Goal: Task Accomplishment & Management: Use online tool/utility

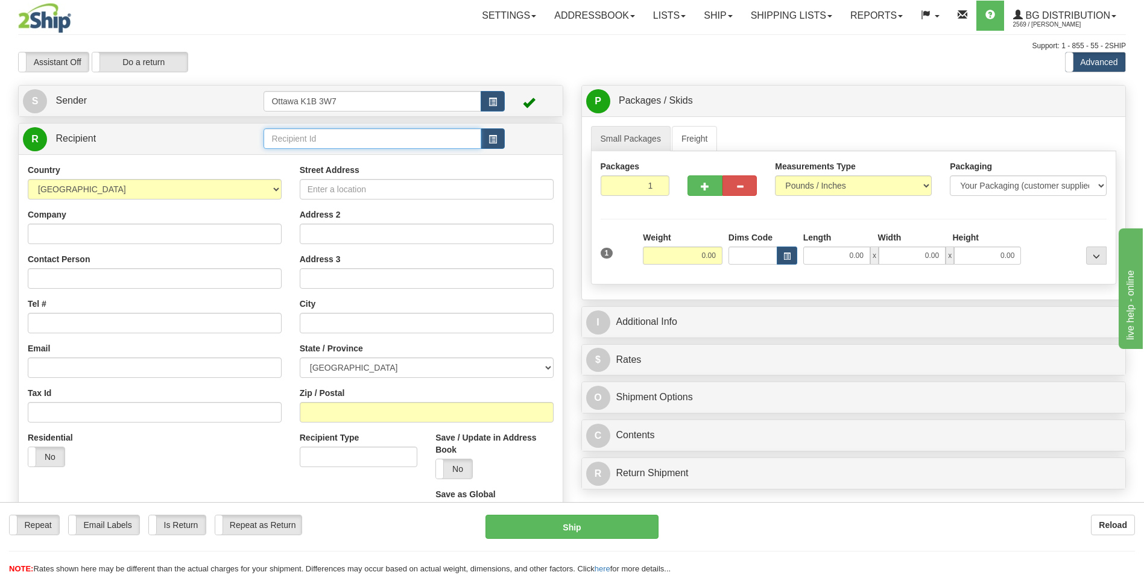
click at [396, 141] on input "text" at bounding box center [372, 138] width 217 height 21
click at [361, 157] on div "910893" at bounding box center [370, 157] width 206 height 13
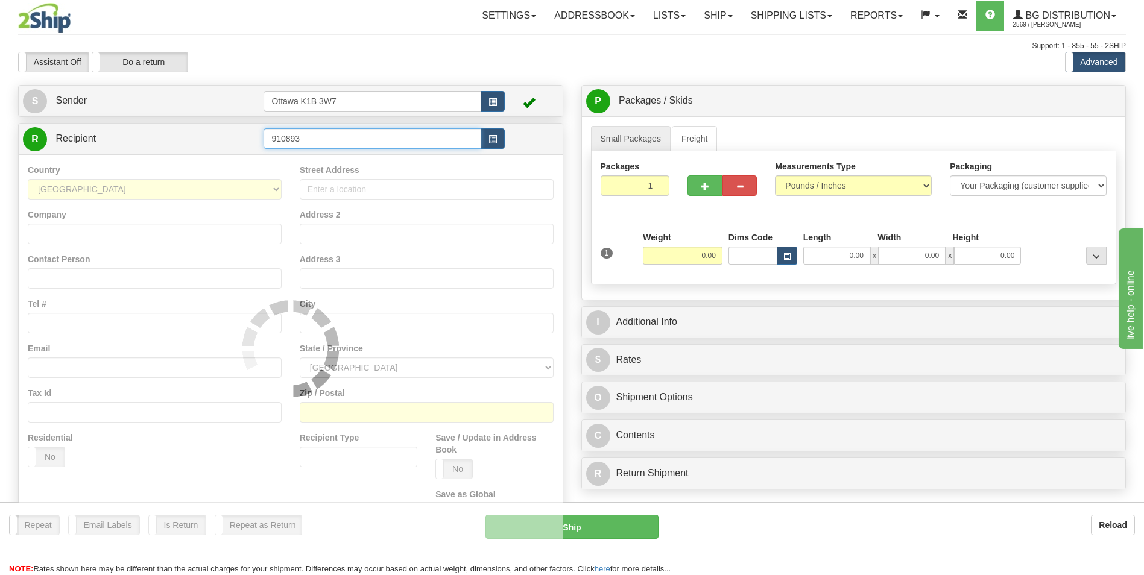
type input "910893"
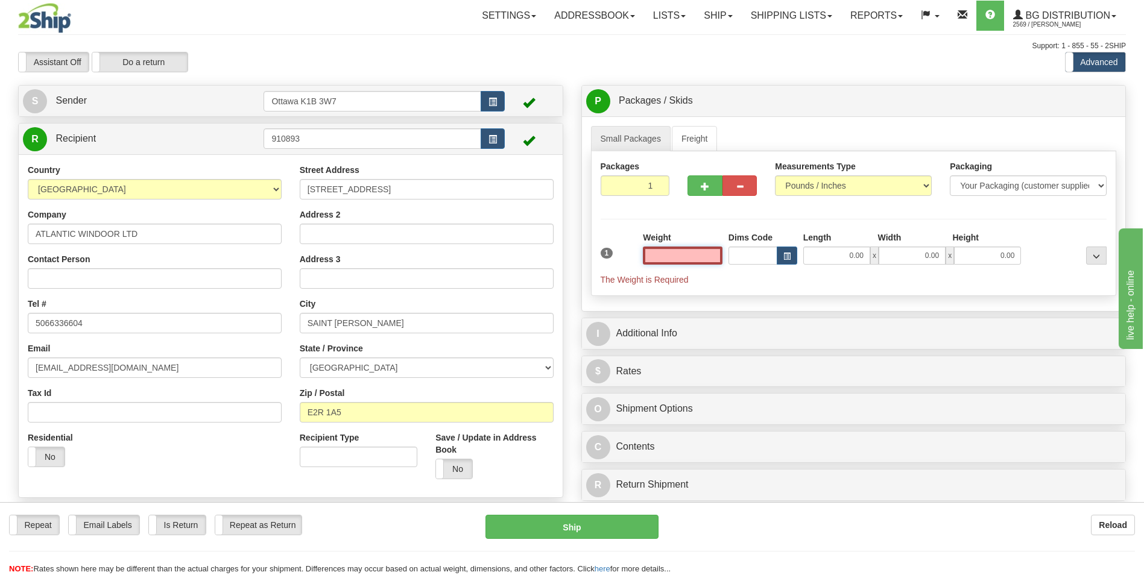
click at [711, 254] on input "text" at bounding box center [683, 256] width 80 height 18
type input "0.00"
click at [700, 189] on button "button" at bounding box center [705, 186] width 34 height 21
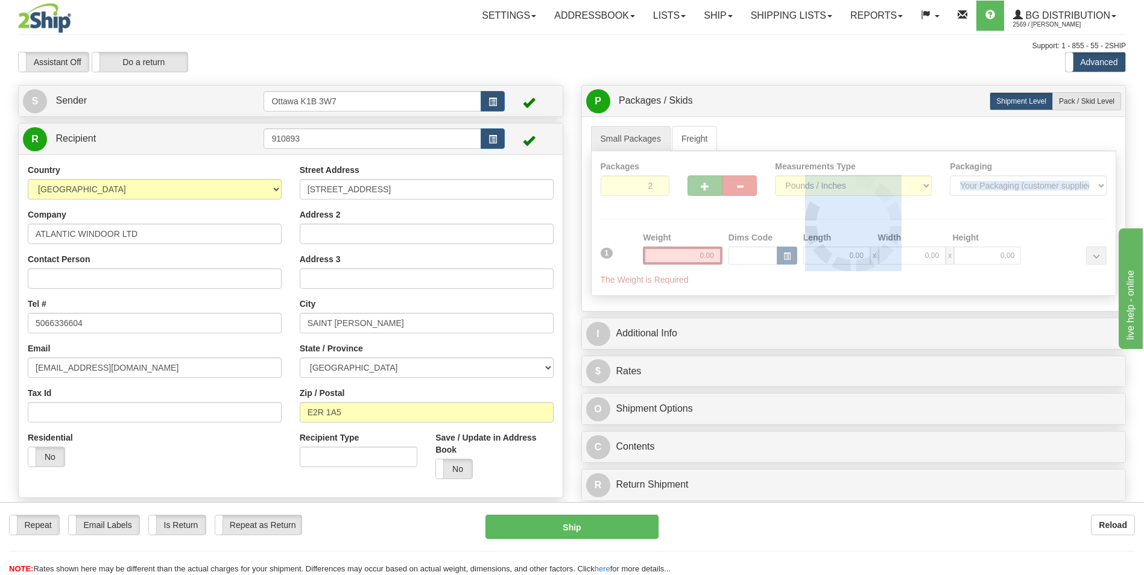
click at [700, 189] on div at bounding box center [854, 223] width 525 height 144
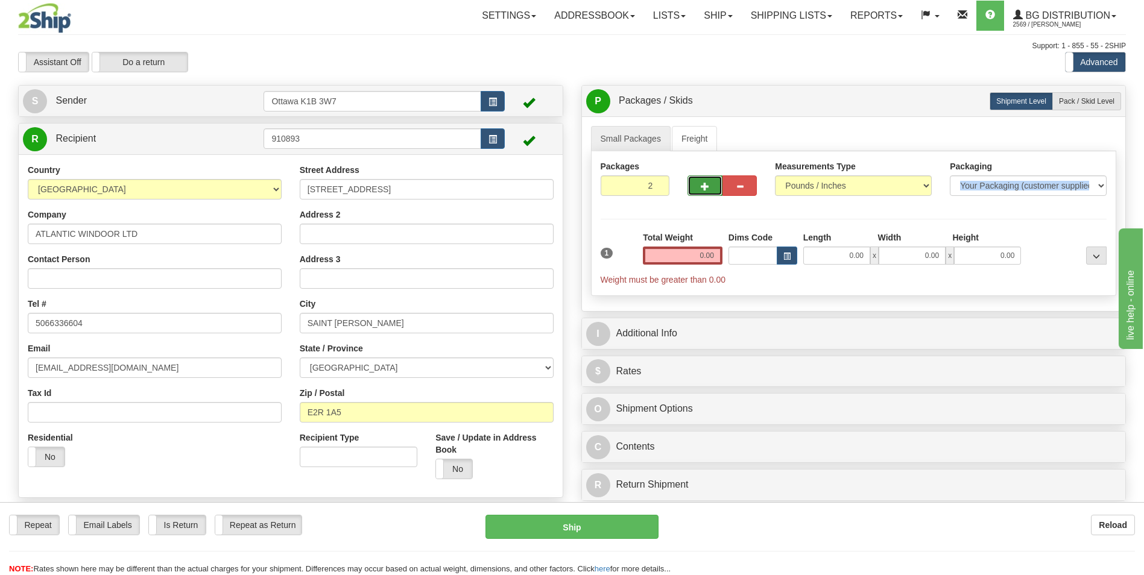
click at [706, 187] on span "button" at bounding box center [705, 187] width 8 height 8
click at [705, 185] on span "button" at bounding box center [705, 187] width 8 height 8
type input "4"
drag, startPoint x: 1085, startPoint y: 100, endPoint x: 1074, endPoint y: 106, distance: 12.7
click at [1085, 100] on span "Pack / Skid Level" at bounding box center [1086, 101] width 55 height 8
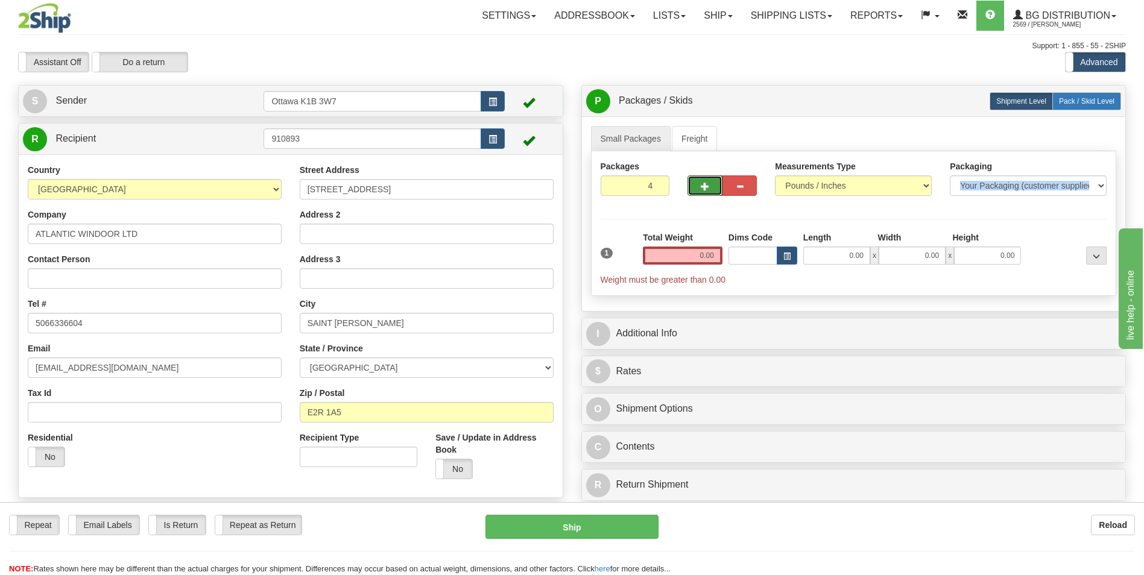
radio input "true"
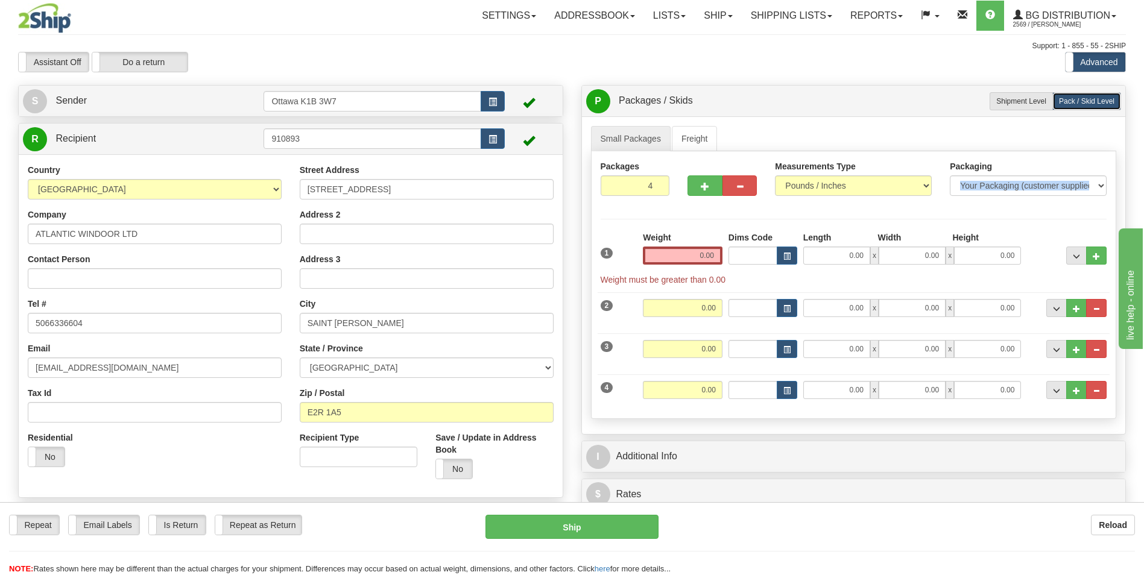
click at [743, 217] on div "Packages 4 4 Measurements Type" at bounding box center [854, 285] width 526 height 268
click at [708, 250] on input "0.00" at bounding box center [683, 256] width 80 height 18
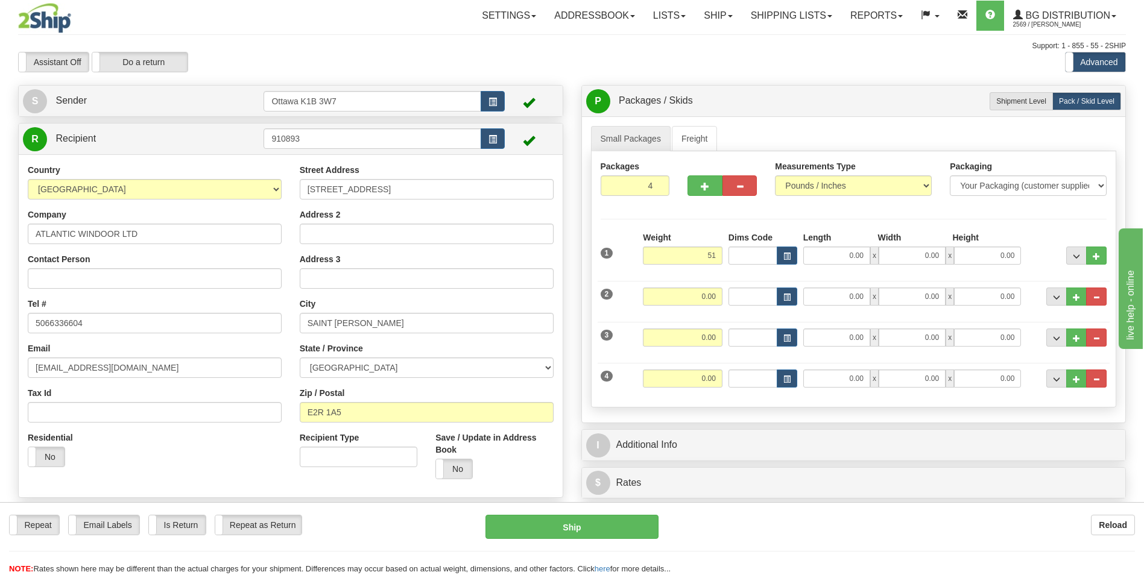
type input "51.00"
click at [758, 219] on hr at bounding box center [854, 219] width 507 height 1
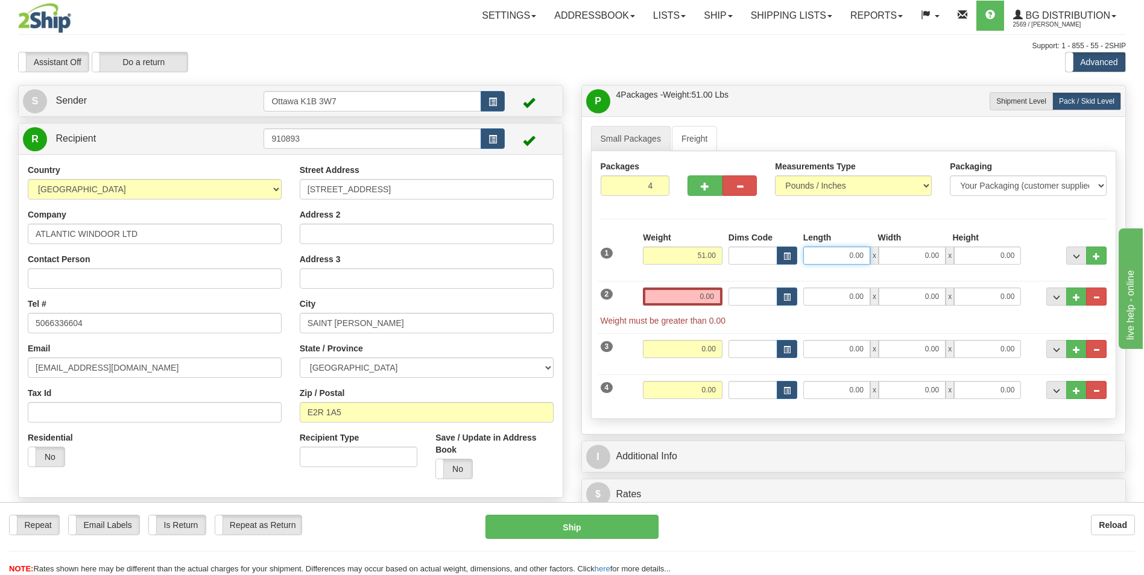
click at [854, 253] on input "0.00" at bounding box center [837, 256] width 67 height 18
type input "10.00"
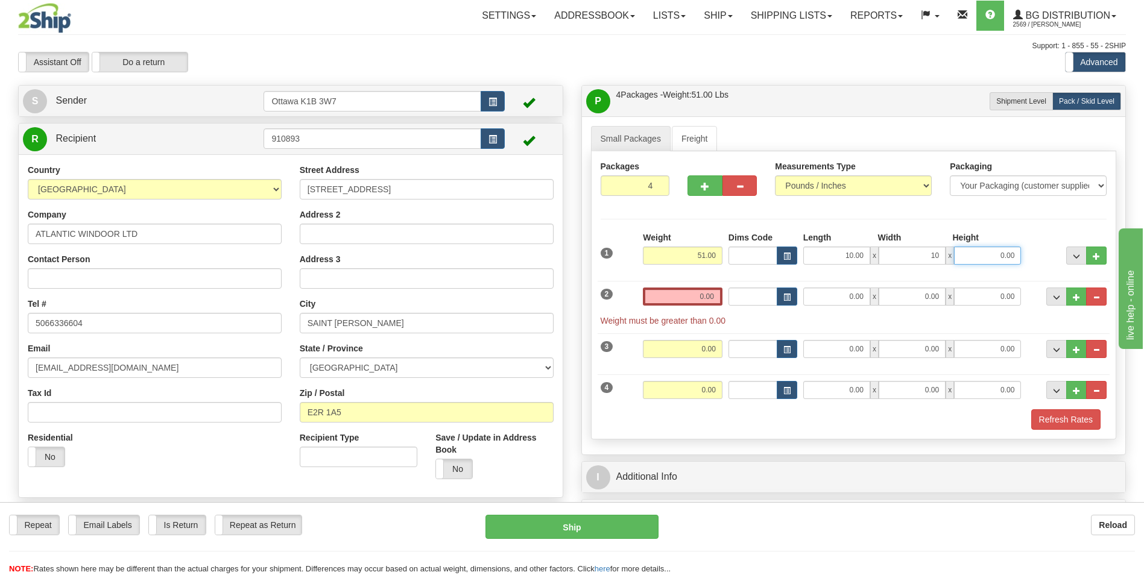
type input "10.00"
type input "15.00"
click at [699, 294] on input "0.00" at bounding box center [683, 297] width 80 height 18
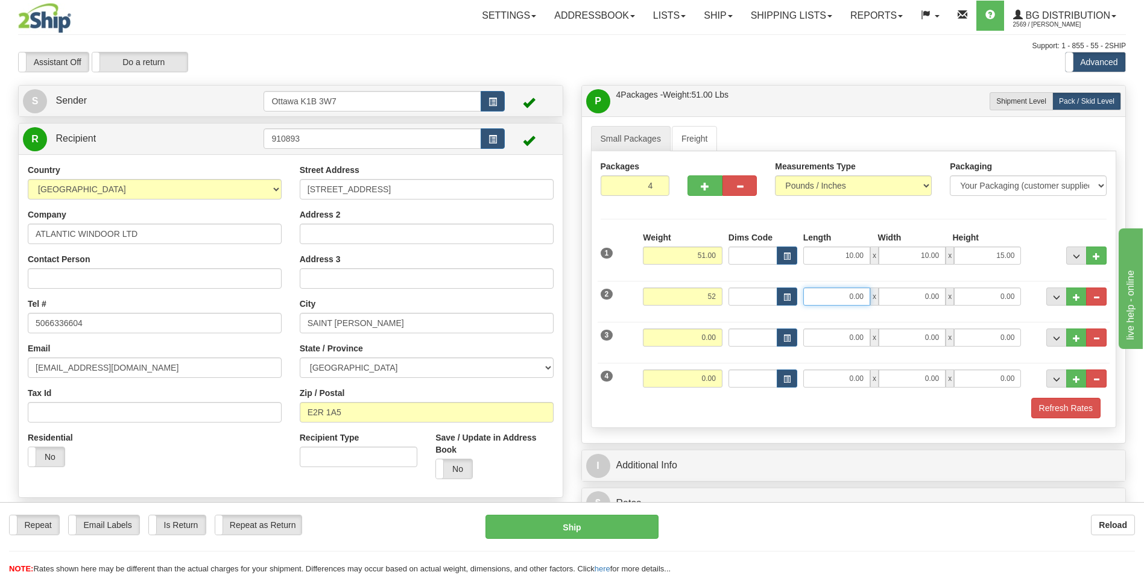
click at [841, 296] on input "0.00" at bounding box center [837, 297] width 67 height 18
type input "52.00"
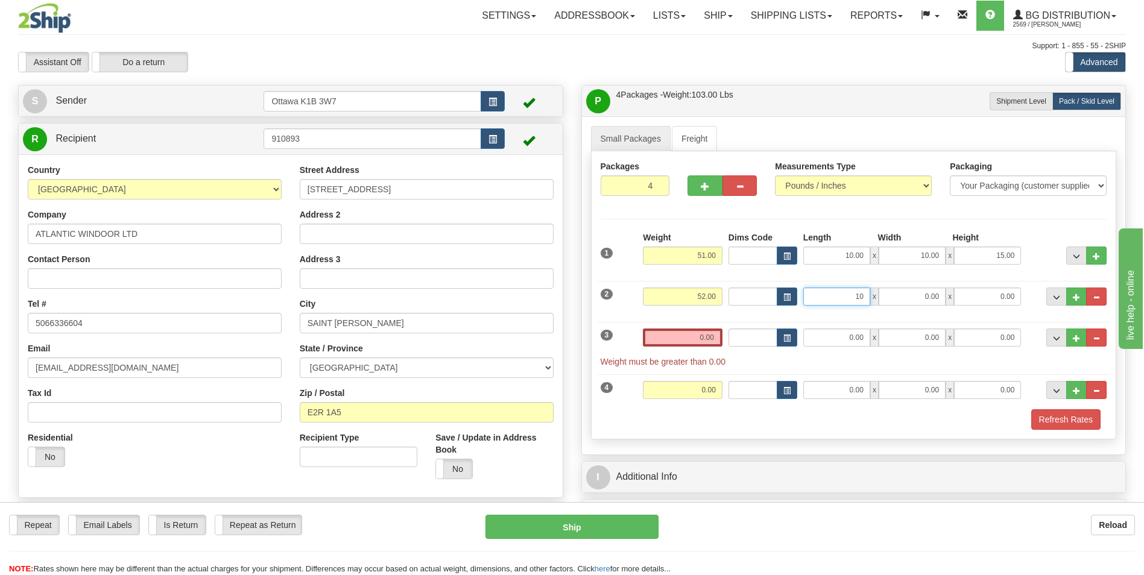
type input "10.00"
type input "15.00"
click at [705, 339] on input "0.00" at bounding box center [683, 338] width 80 height 18
type input "0.00"
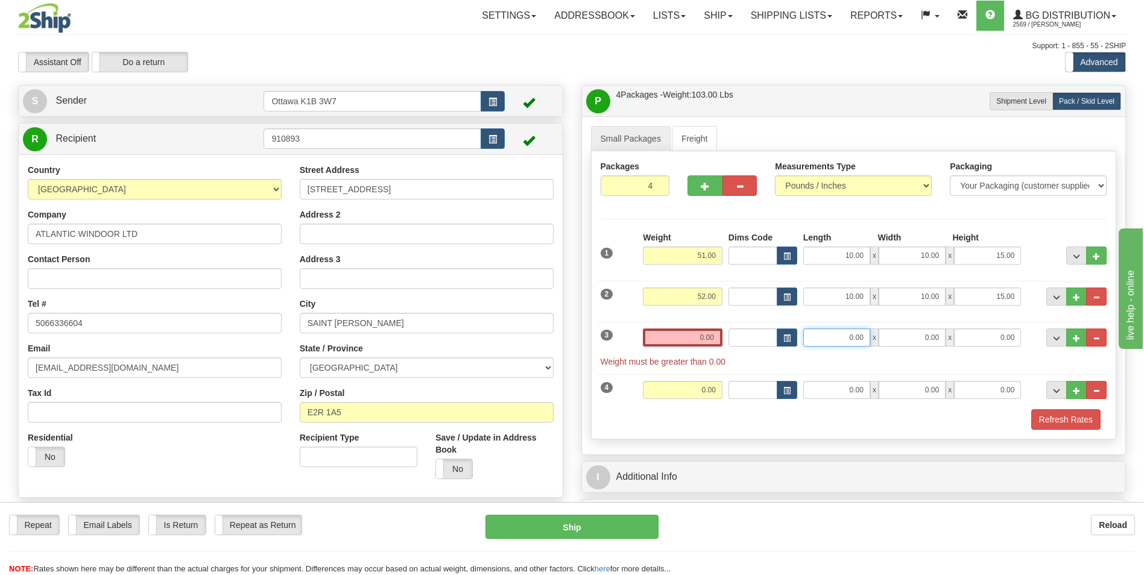
click at [858, 335] on input "0.00" at bounding box center [837, 338] width 67 height 18
type input "15.00"
type input "11.00"
type input "10.00"
click at [725, 392] on div "Weight 0.00" at bounding box center [683, 394] width 86 height 27
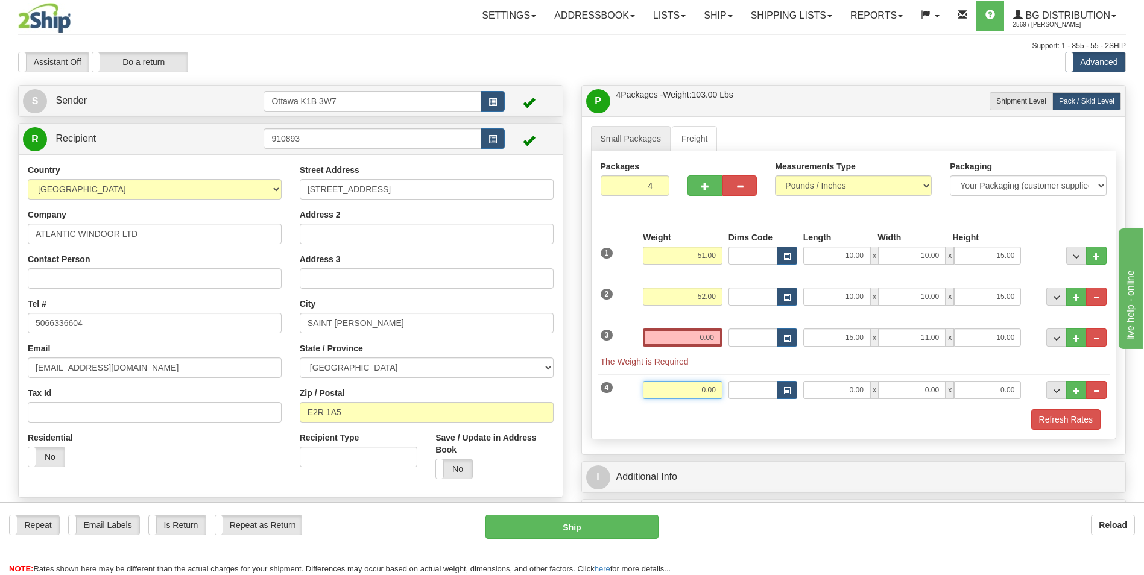
click at [714, 389] on input "0.00" at bounding box center [683, 390] width 80 height 18
type input "0.00"
click at [708, 340] on input "0.00" at bounding box center [683, 338] width 80 height 18
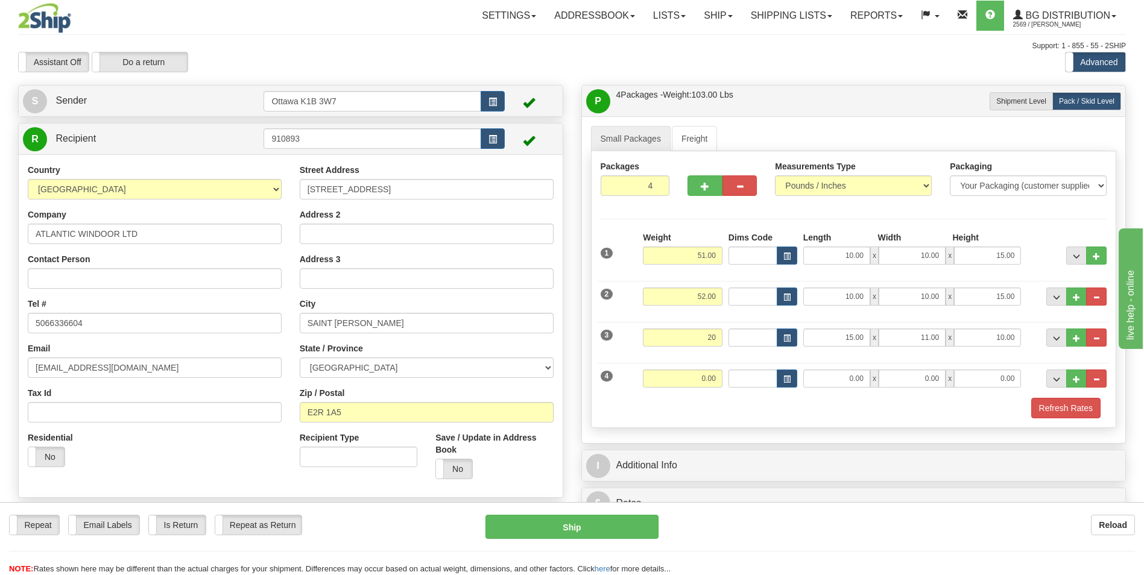
type input "20.00"
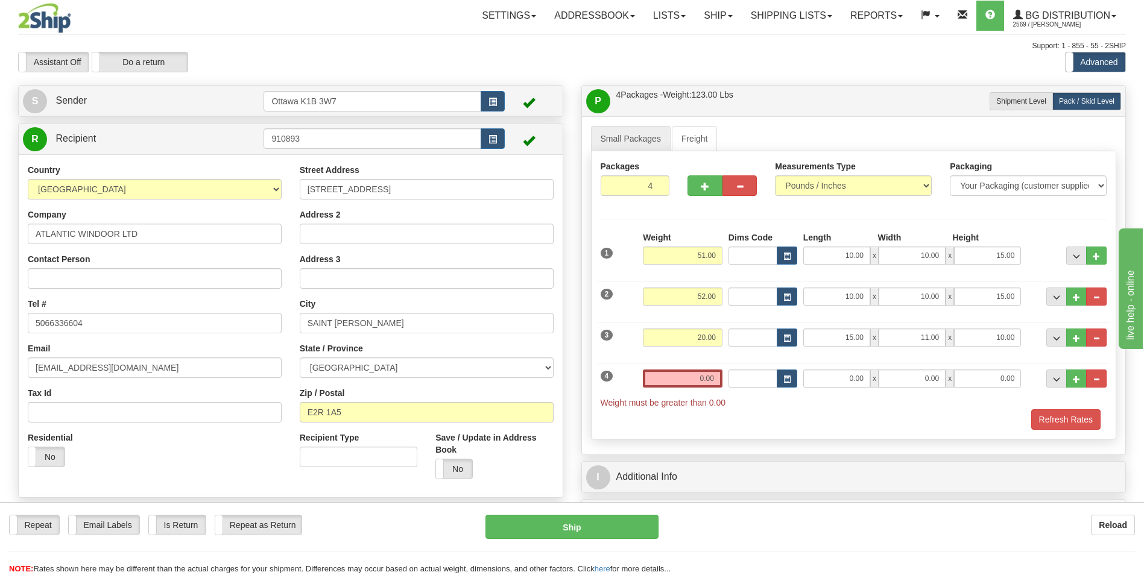
click at [758, 411] on div "Refresh Rates" at bounding box center [854, 420] width 513 height 21
click at [849, 377] on input "0.00" at bounding box center [837, 379] width 67 height 18
type input "17.00"
type input "13.00"
type input "11.00"
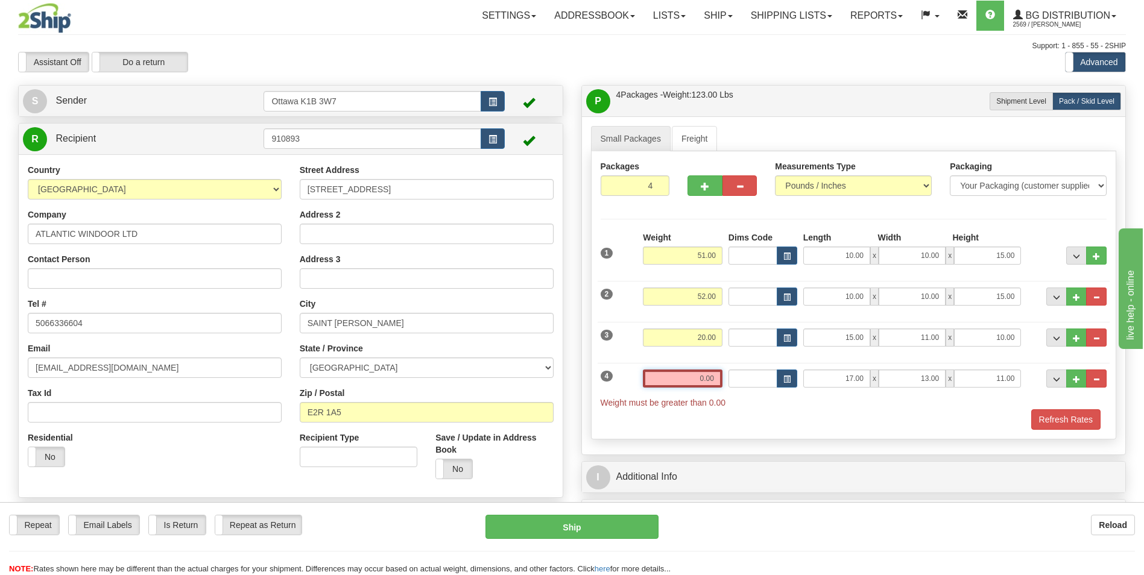
click at [713, 375] on input "0.00" at bounding box center [683, 379] width 80 height 18
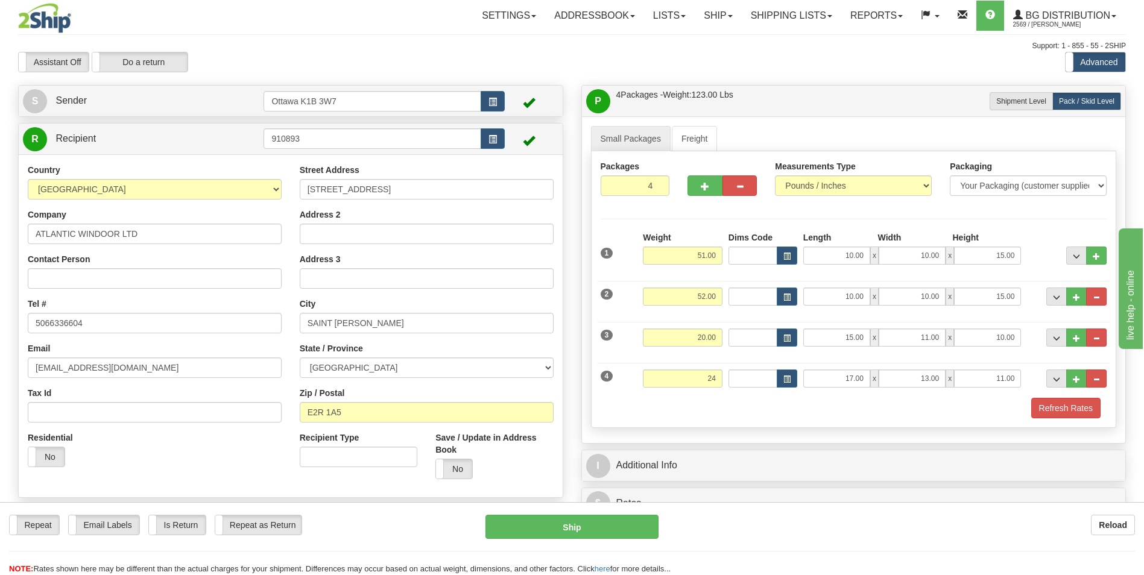
type input "24.00"
click at [730, 409] on div "Refresh Rates" at bounding box center [854, 408] width 513 height 21
click at [447, 54] on div "Assistant On Assistant Off Do a return Do a return" at bounding box center [243, 62] width 469 height 21
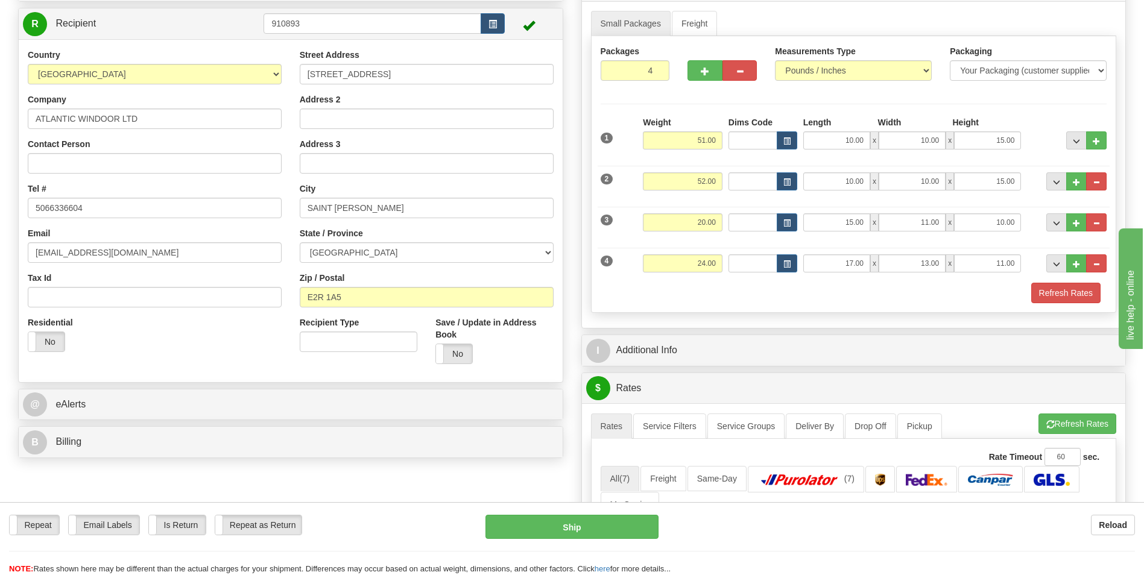
scroll to position [121, 0]
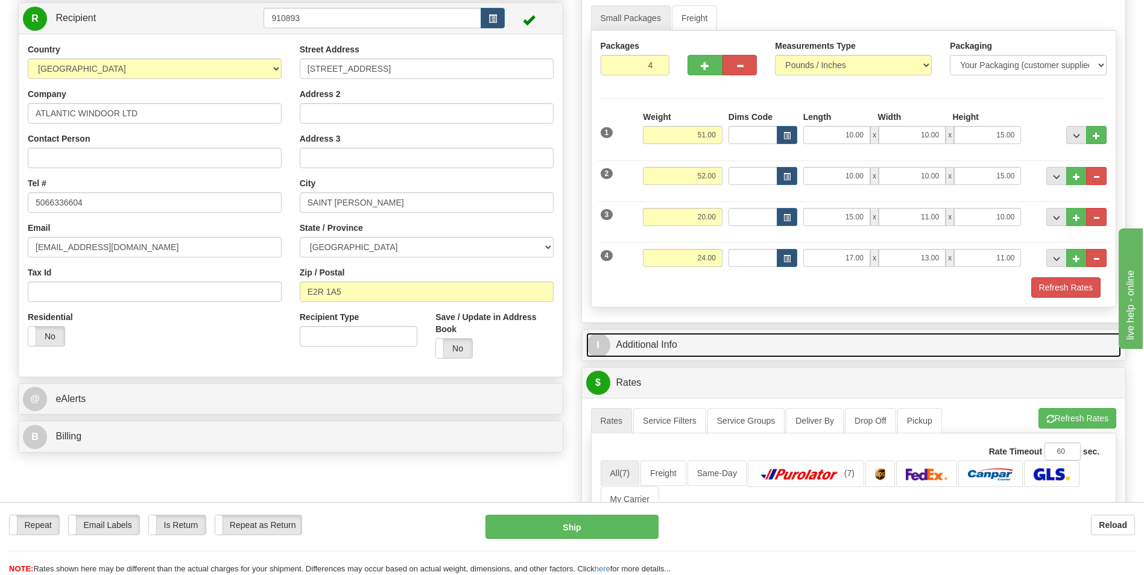
click at [758, 348] on link "I Additional Info" at bounding box center [854, 345] width 536 height 25
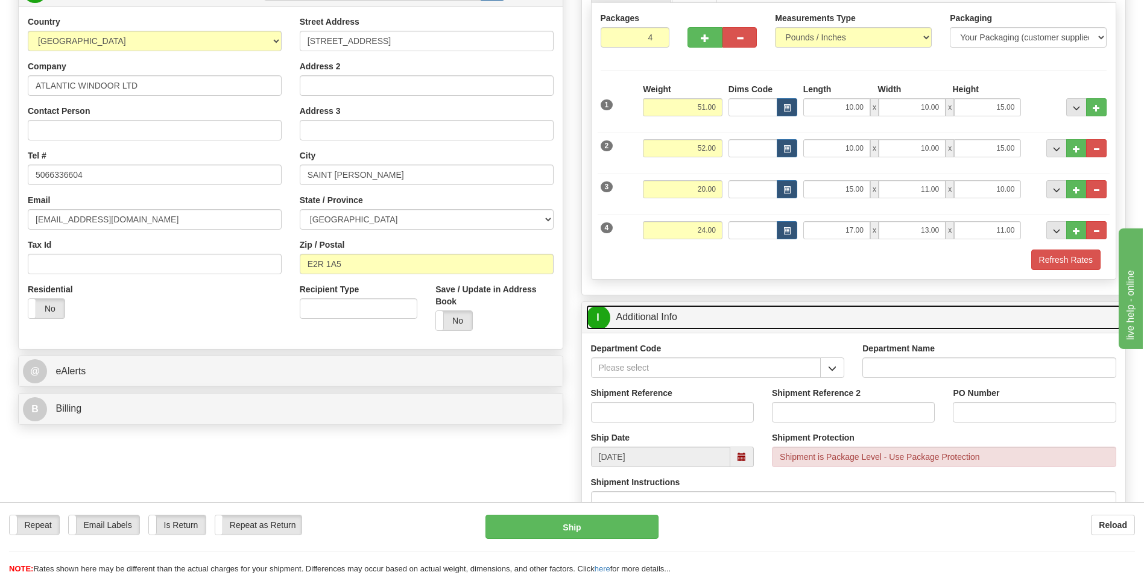
scroll to position [181, 0]
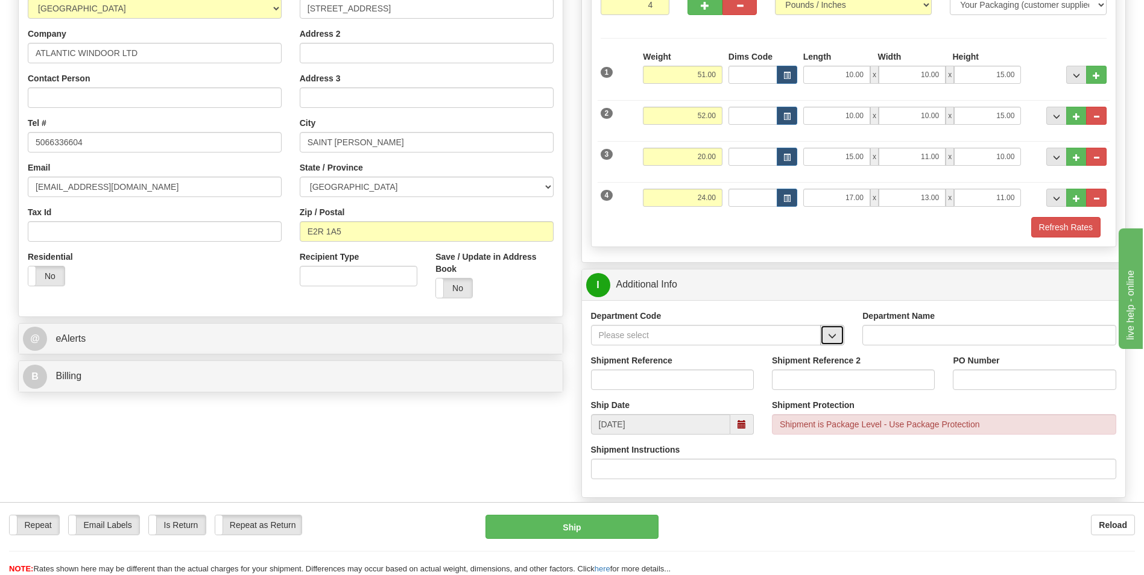
click at [828, 340] on span "button" at bounding box center [832, 336] width 8 height 8
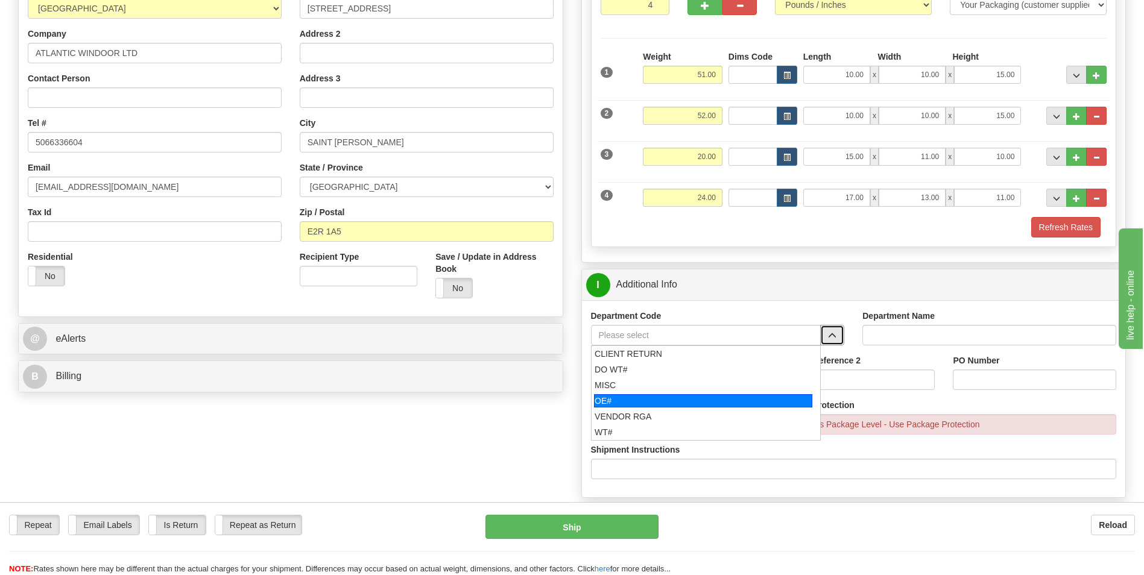
click at [656, 395] on div "OE#" at bounding box center [703, 401] width 218 height 13
type input "OE#"
type input "ORDERS"
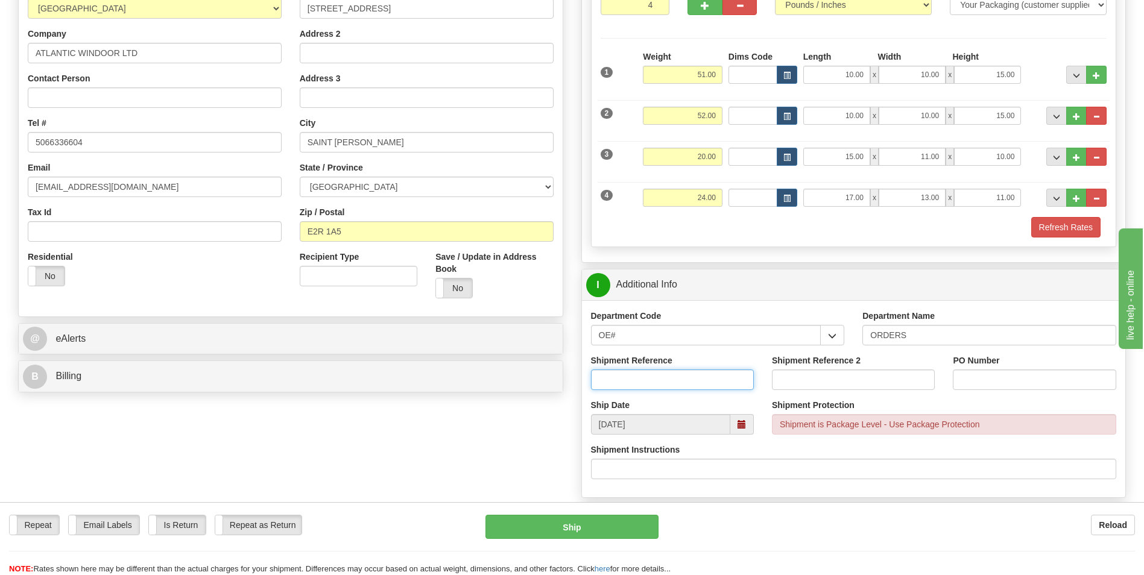
click at [696, 376] on input "Shipment Reference" at bounding box center [672, 380] width 163 height 21
type input "10204366-00"
click at [1018, 381] on input "PO Number" at bounding box center [1034, 380] width 163 height 21
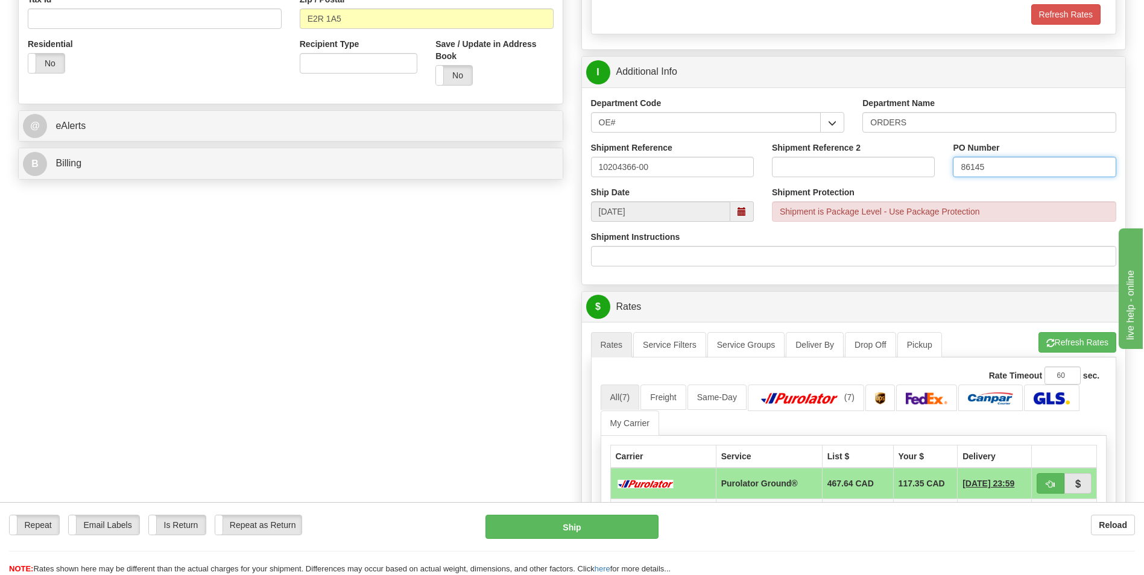
scroll to position [422, 0]
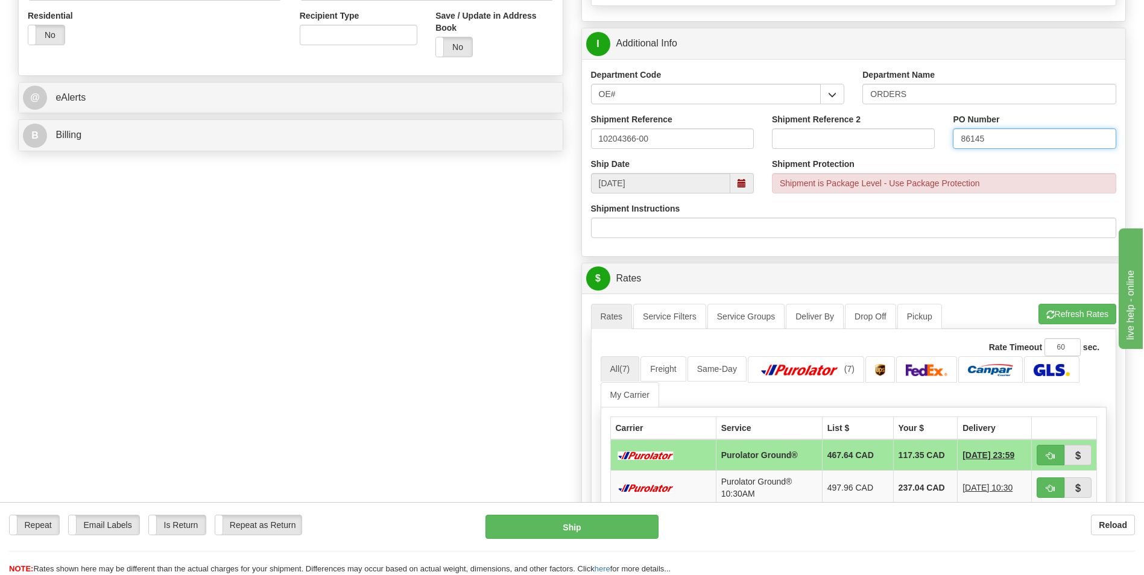
type input "86145"
click at [842, 250] on div "Department Code OE# CLIENT RETURN DO WT# MISC OE# VENDOR RGA WT# Department Nam…" at bounding box center [854, 157] width 544 height 197
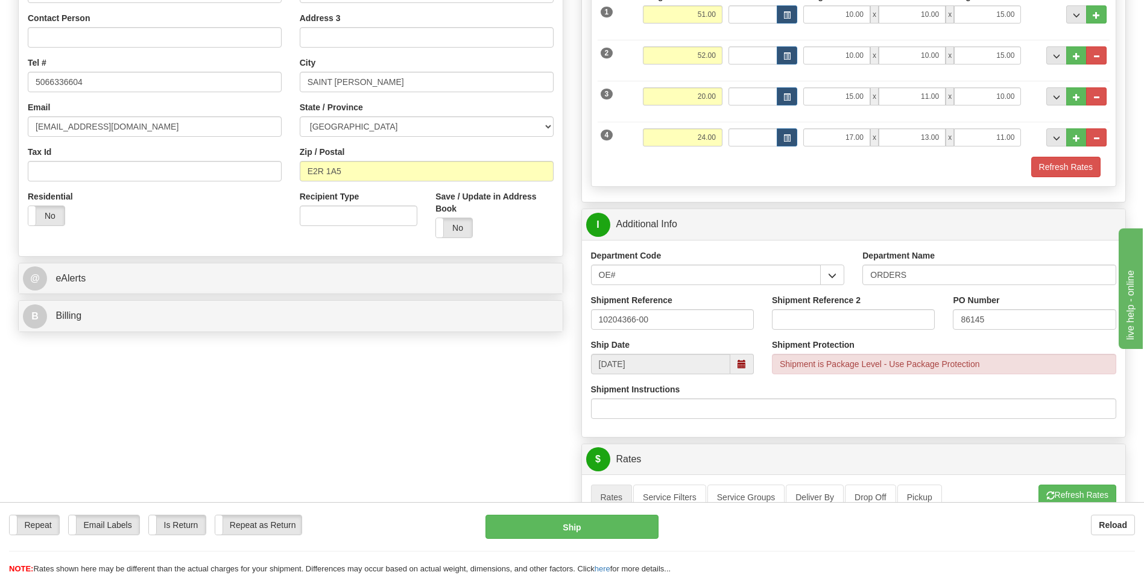
scroll to position [302, 0]
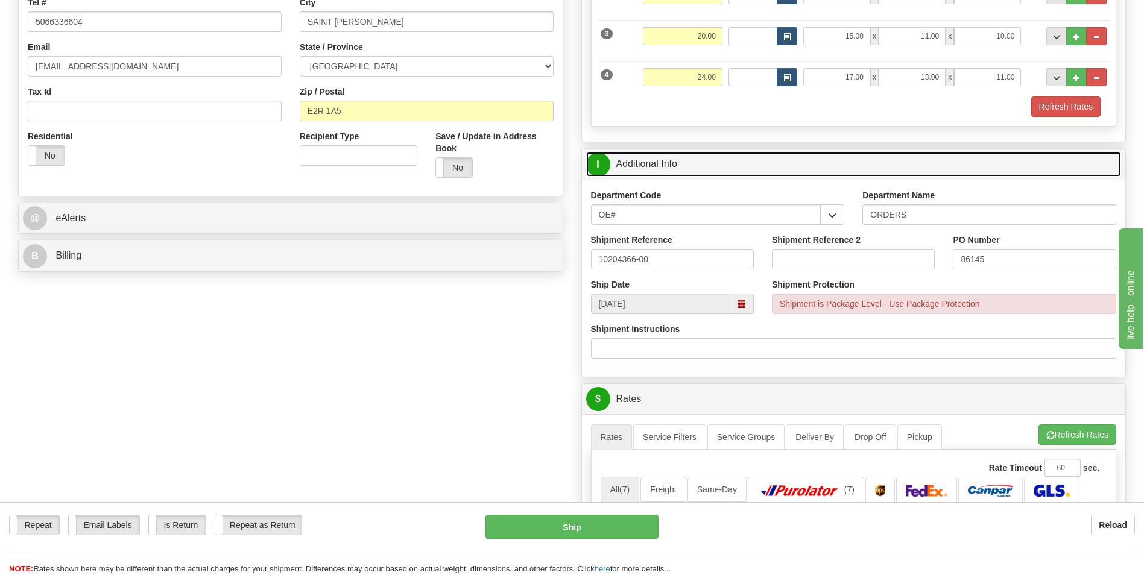
click at [777, 158] on link "I Additional Info" at bounding box center [854, 164] width 536 height 25
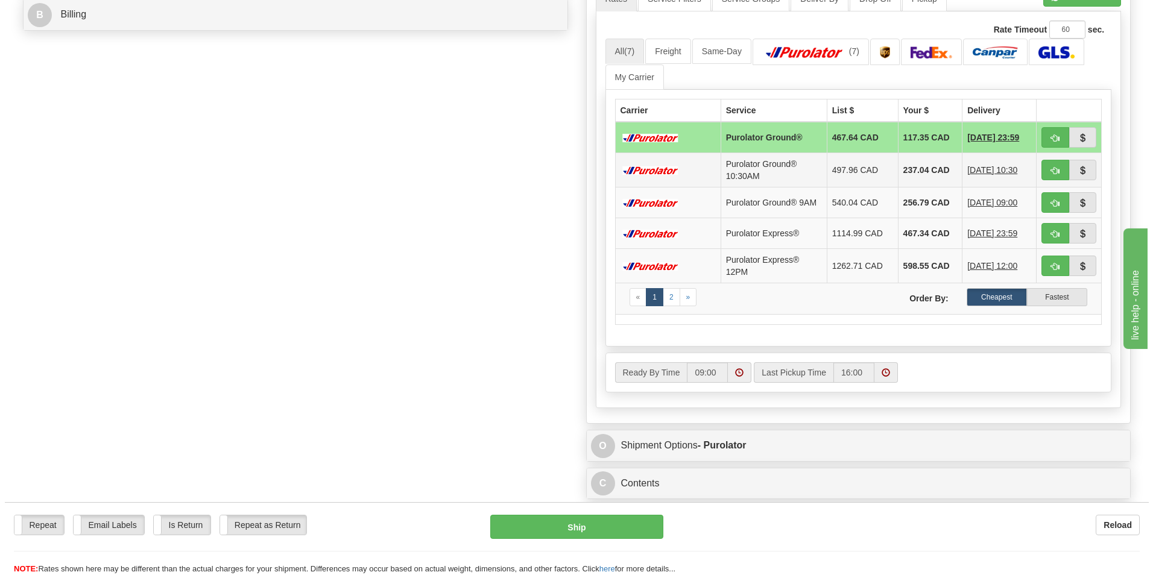
scroll to position [483, 0]
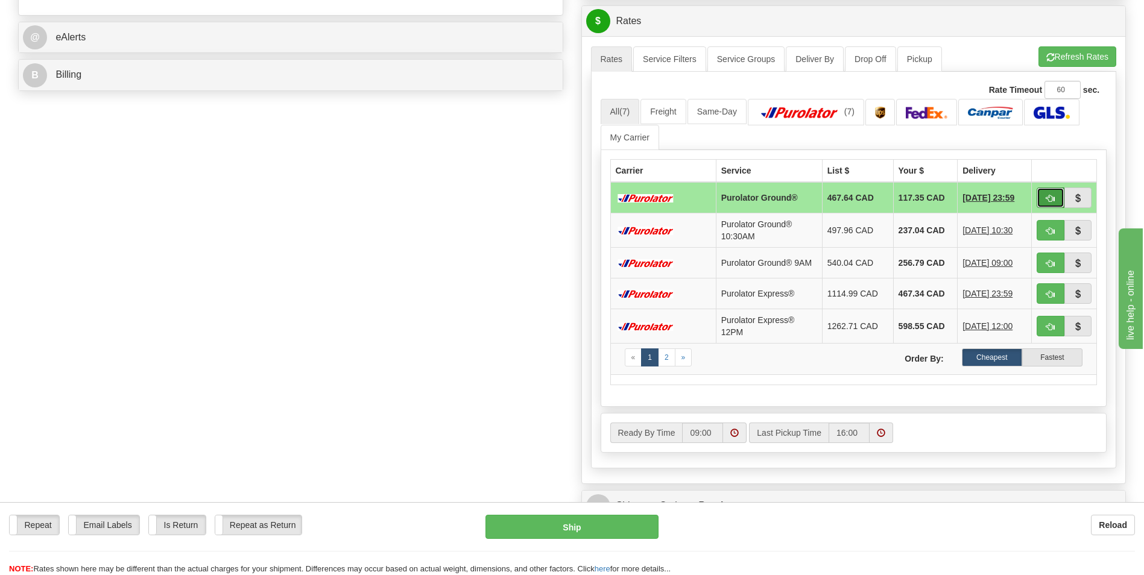
click at [1044, 195] on button "button" at bounding box center [1051, 198] width 28 height 21
type input "260"
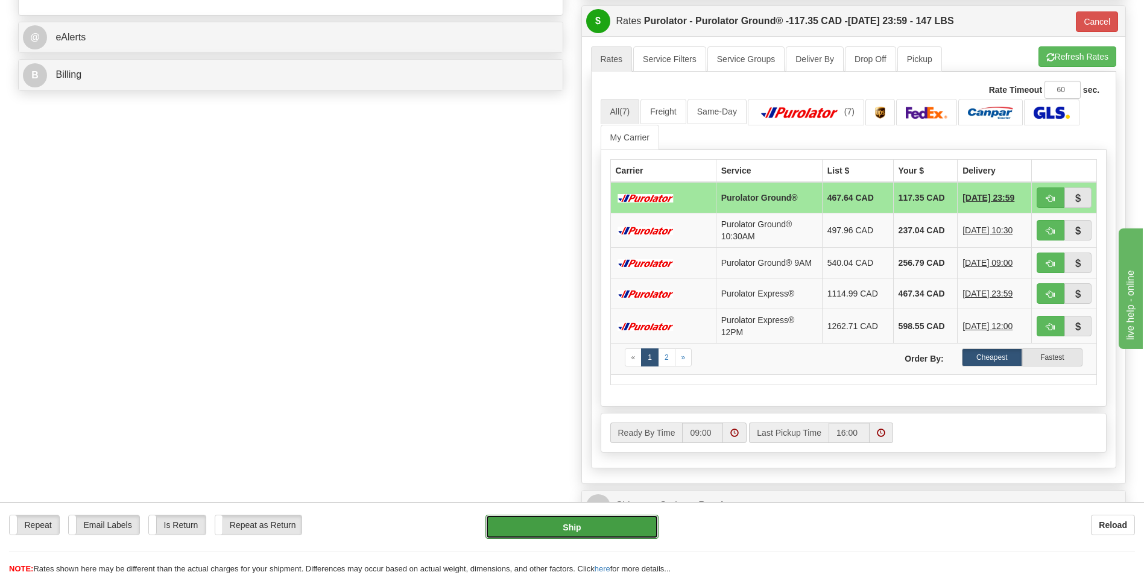
click at [575, 519] on button "Ship" at bounding box center [572, 527] width 173 height 24
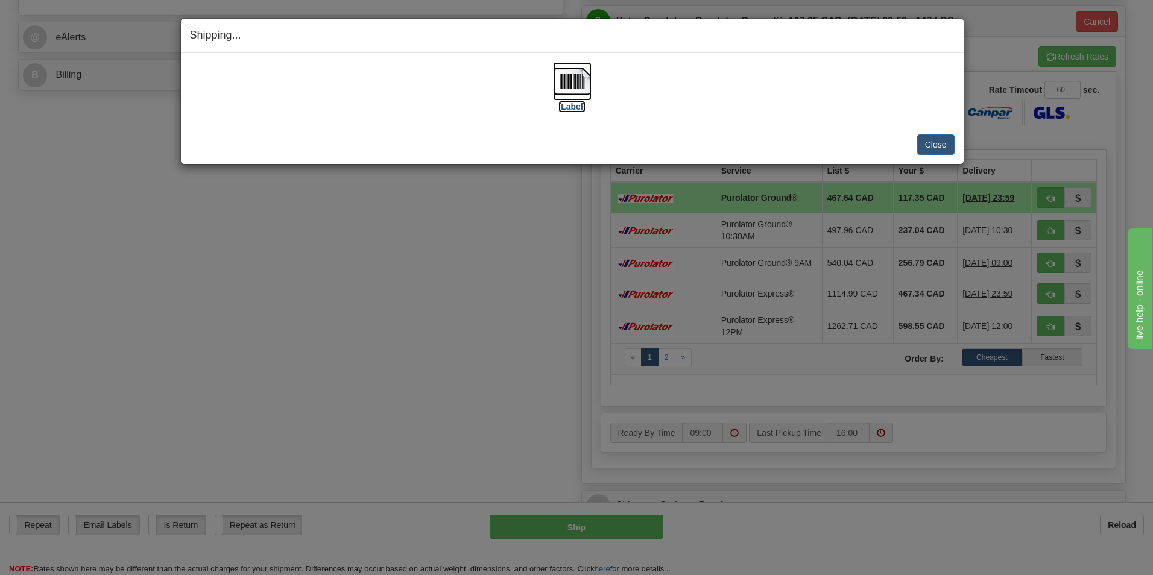
click at [579, 101] on label "[Label]" at bounding box center [573, 107] width 28 height 12
click at [935, 141] on button "Close" at bounding box center [936, 145] width 37 height 21
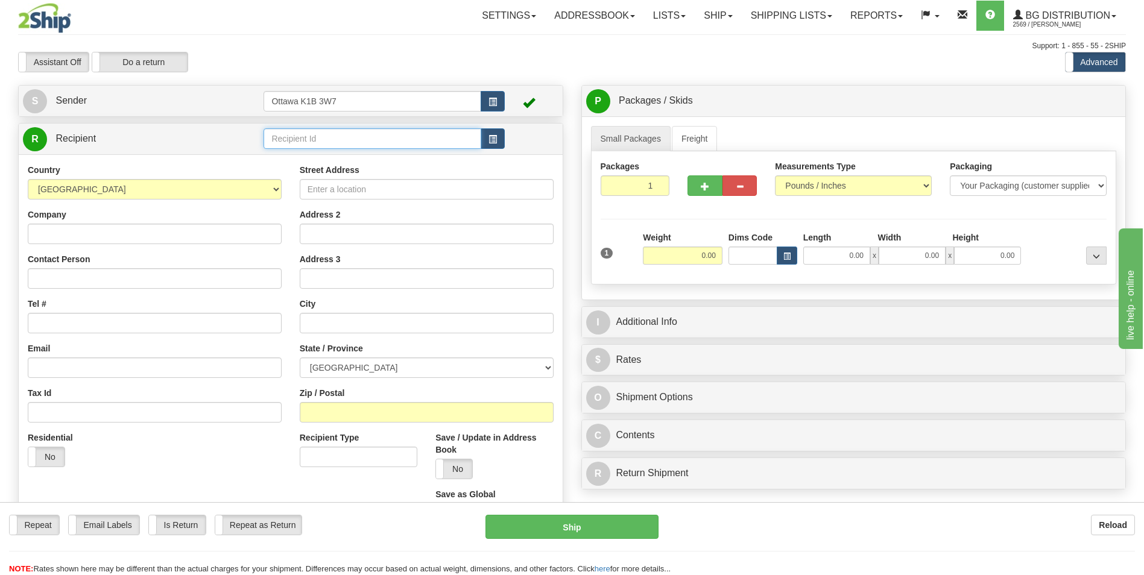
click at [405, 141] on input "text" at bounding box center [372, 138] width 217 height 21
click at [396, 157] on div "920025" at bounding box center [370, 157] width 206 height 13
type input "920025"
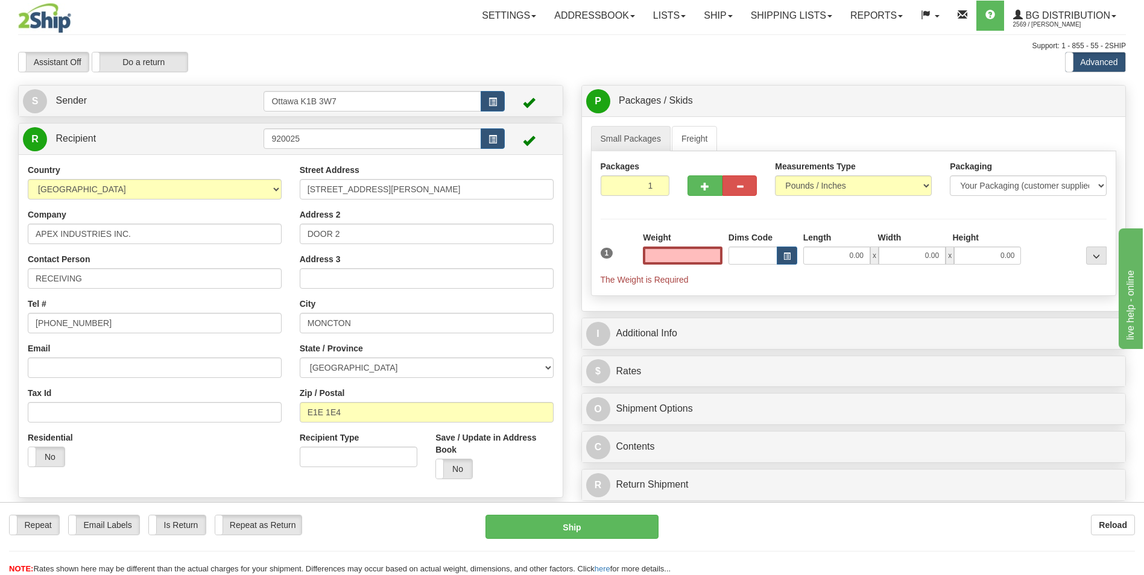
type input "0.00"
click at [694, 247] on input "0.00" at bounding box center [683, 256] width 80 height 18
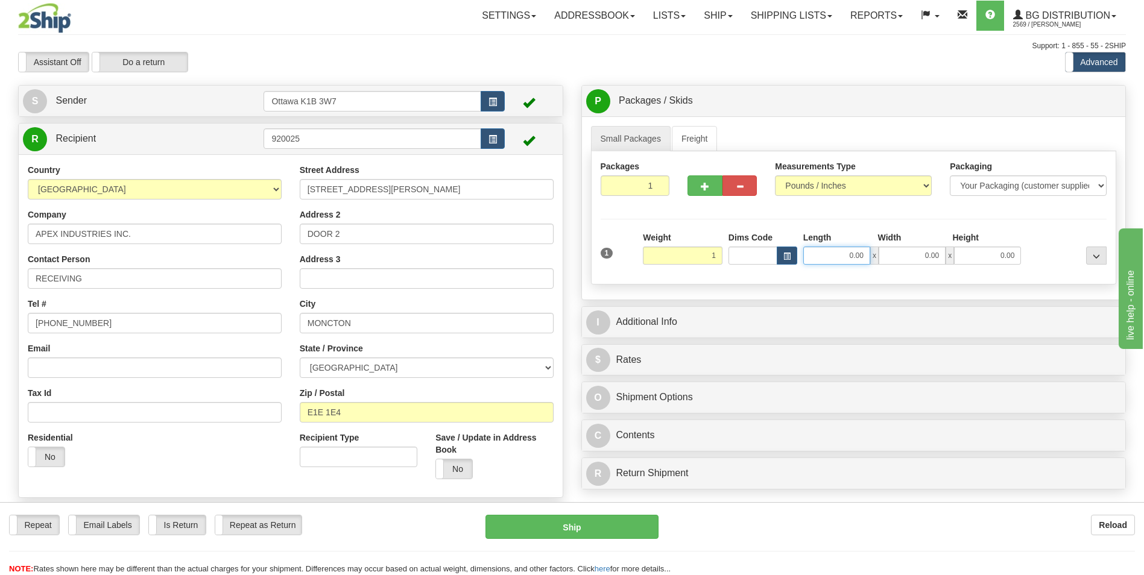
type input "1.00"
click at [852, 253] on input "0.00" at bounding box center [837, 256] width 67 height 18
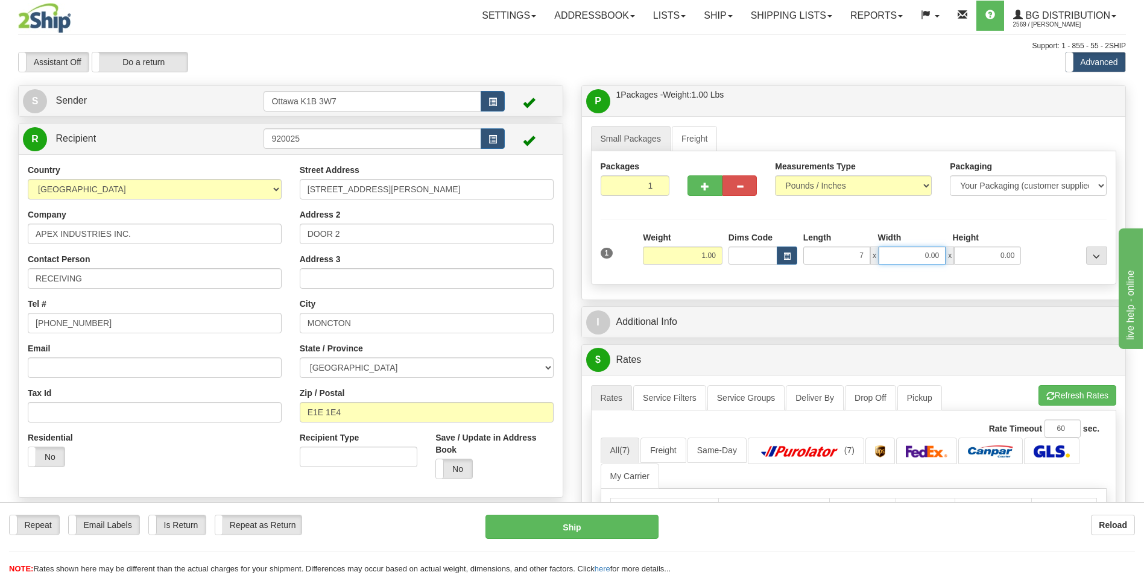
type input "7.00"
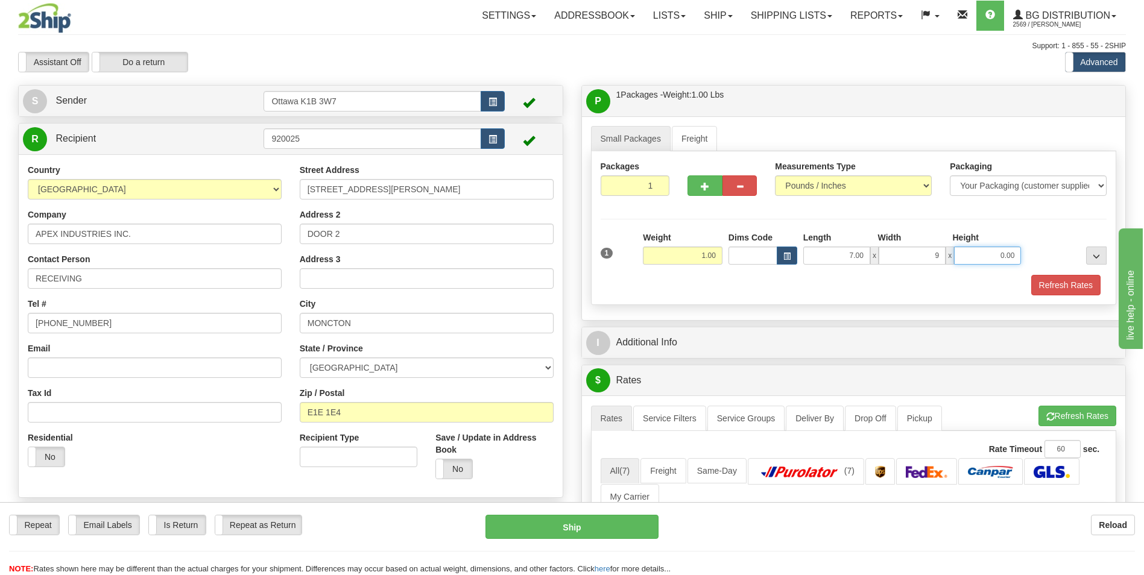
type input "9.00"
type input "3.00"
click at [834, 217] on div "Packages 1 1 Measurements Type" at bounding box center [854, 228] width 526 height 154
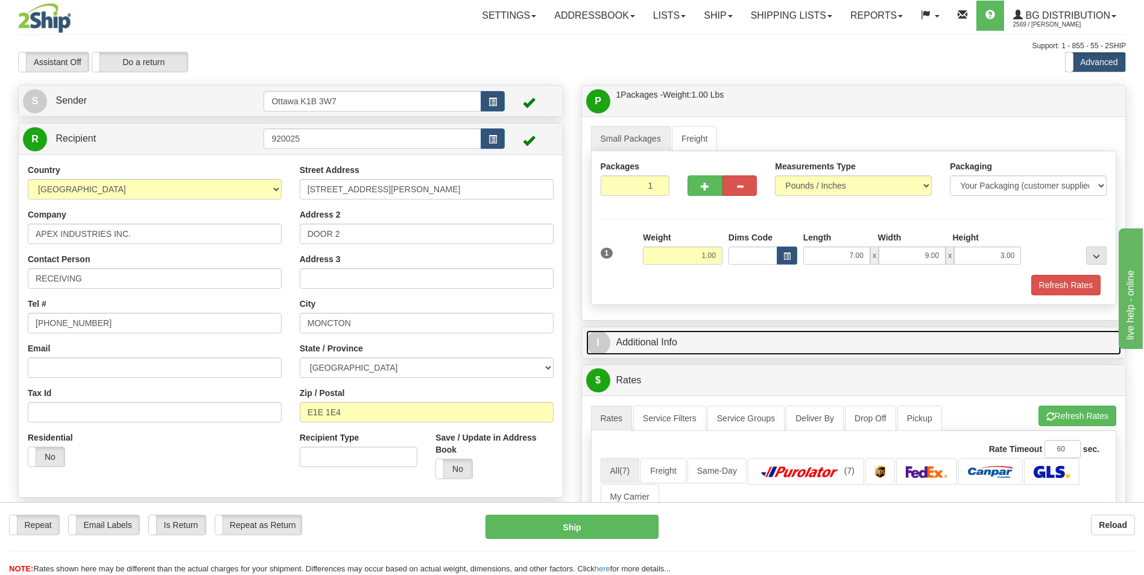
click at [744, 334] on link "I Additional Info" at bounding box center [854, 343] width 536 height 25
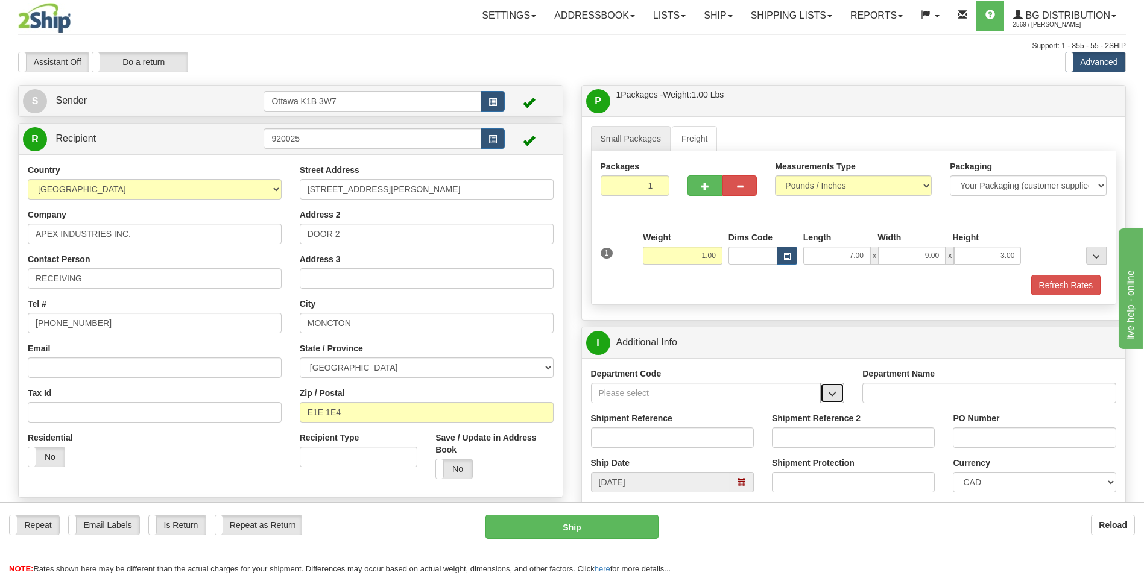
click at [837, 393] on button "button" at bounding box center [832, 393] width 24 height 21
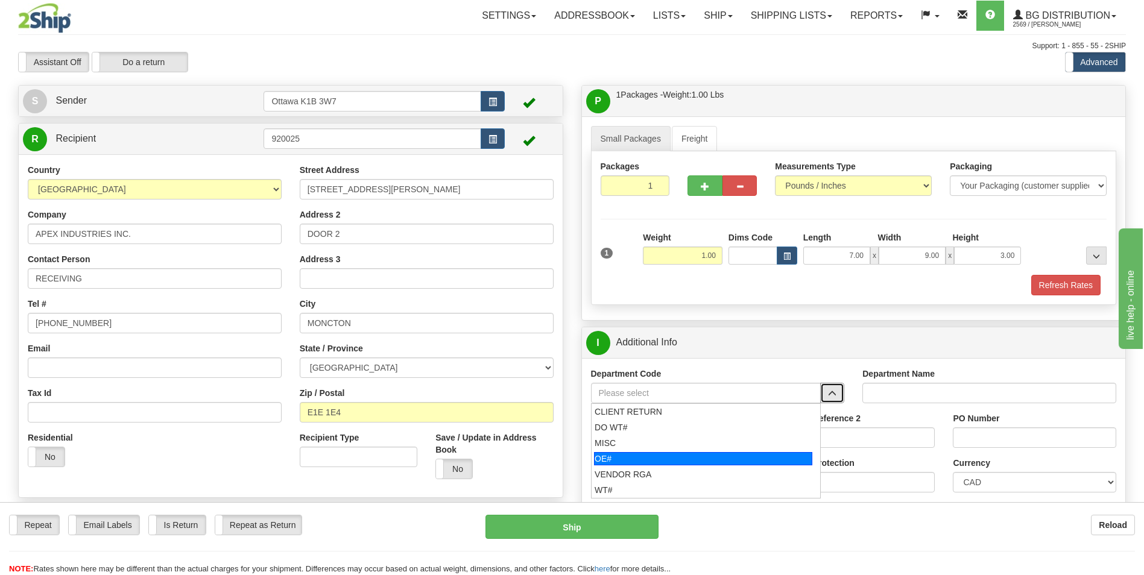
click at [649, 457] on div "OE#" at bounding box center [703, 458] width 218 height 13
type input "OE#"
type input "ORDERS"
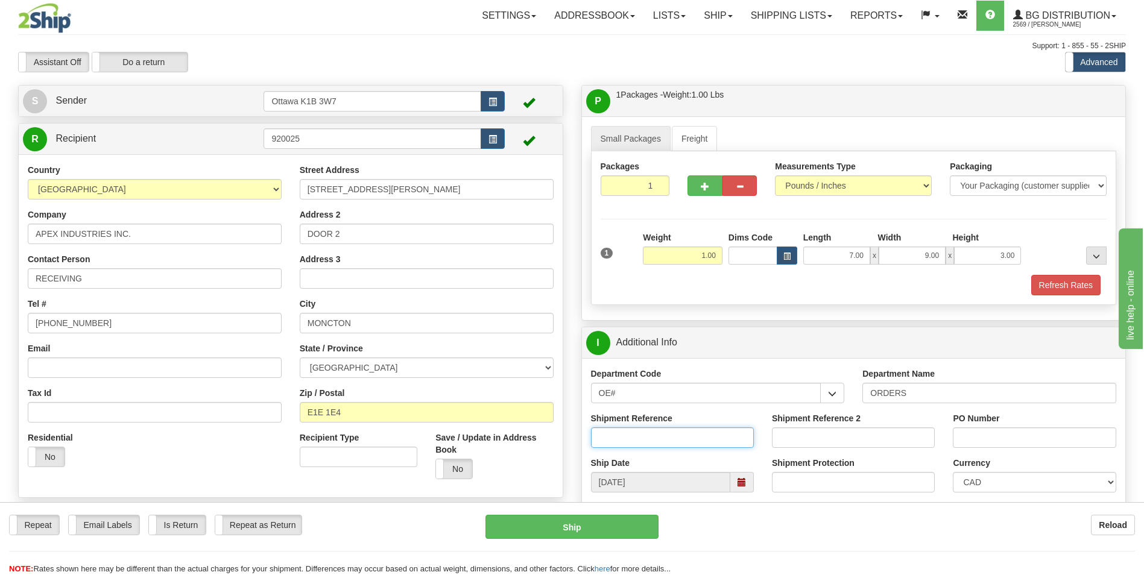
click at [642, 442] on input "Shipment Reference" at bounding box center [672, 438] width 163 height 21
type input "10204759-00"
click at [977, 425] on div "PO Number" at bounding box center [1034, 431] width 163 height 36
click at [978, 432] on input "PO Number" at bounding box center [1034, 438] width 163 height 21
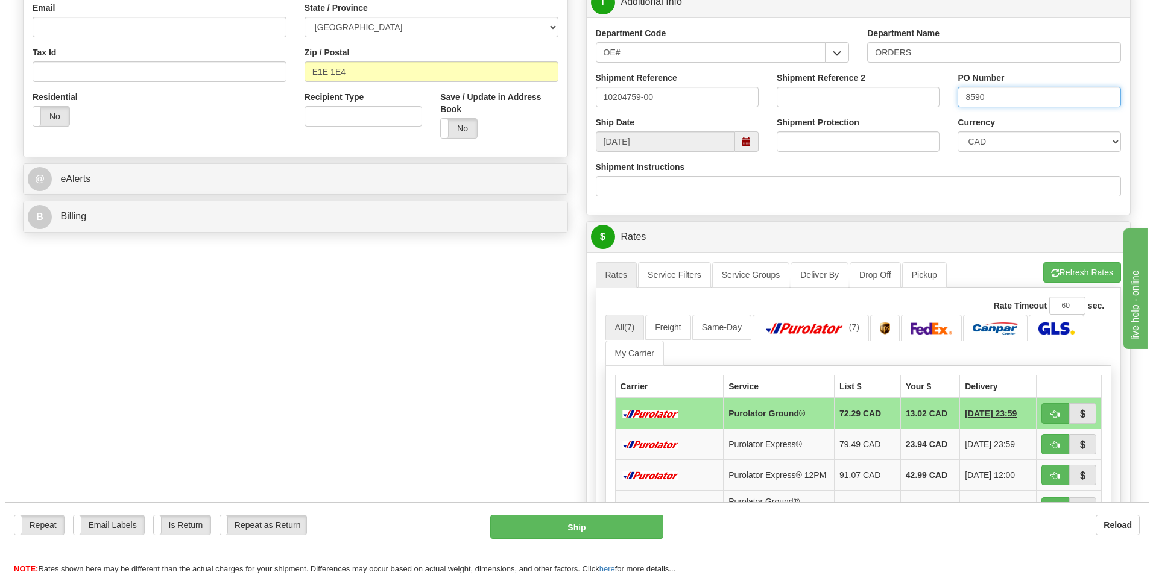
scroll to position [362, 0]
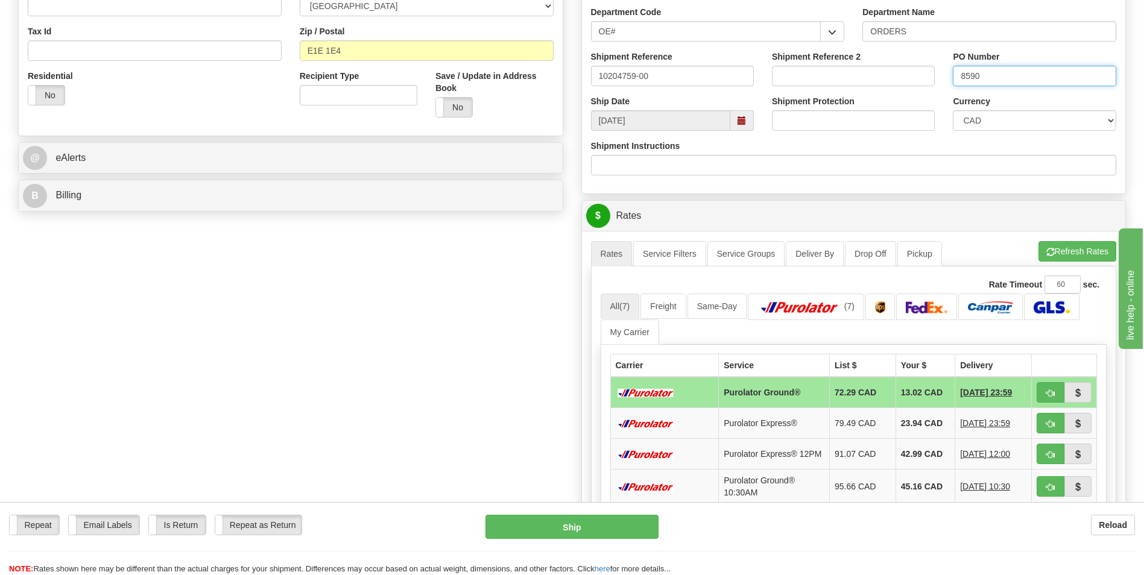
type input "8590"
click at [1040, 387] on button "button" at bounding box center [1051, 392] width 28 height 21
type input "260"
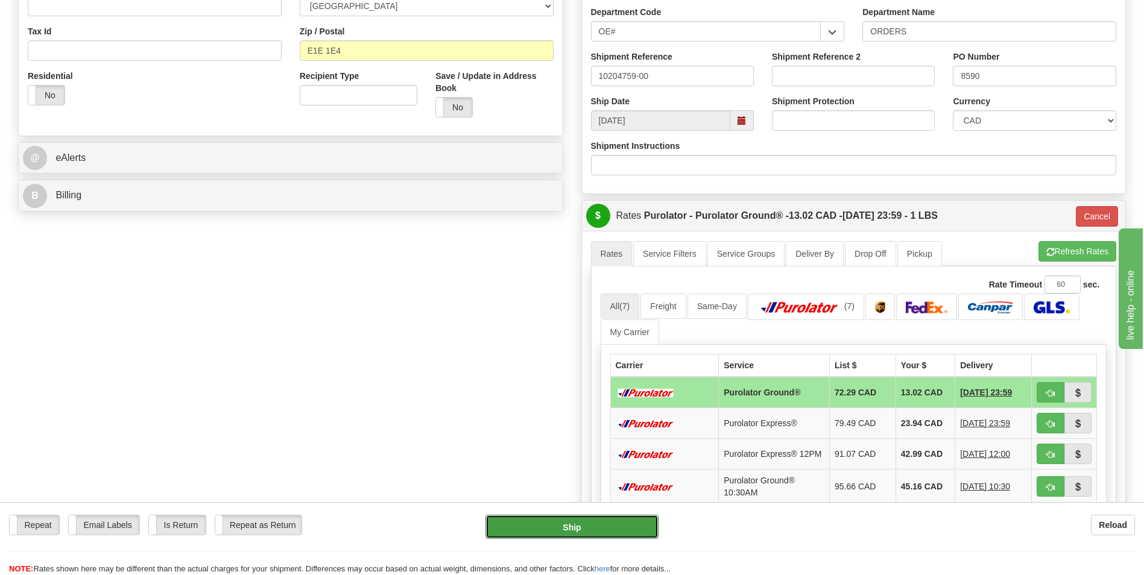
click at [576, 526] on button "Ship" at bounding box center [572, 527] width 173 height 24
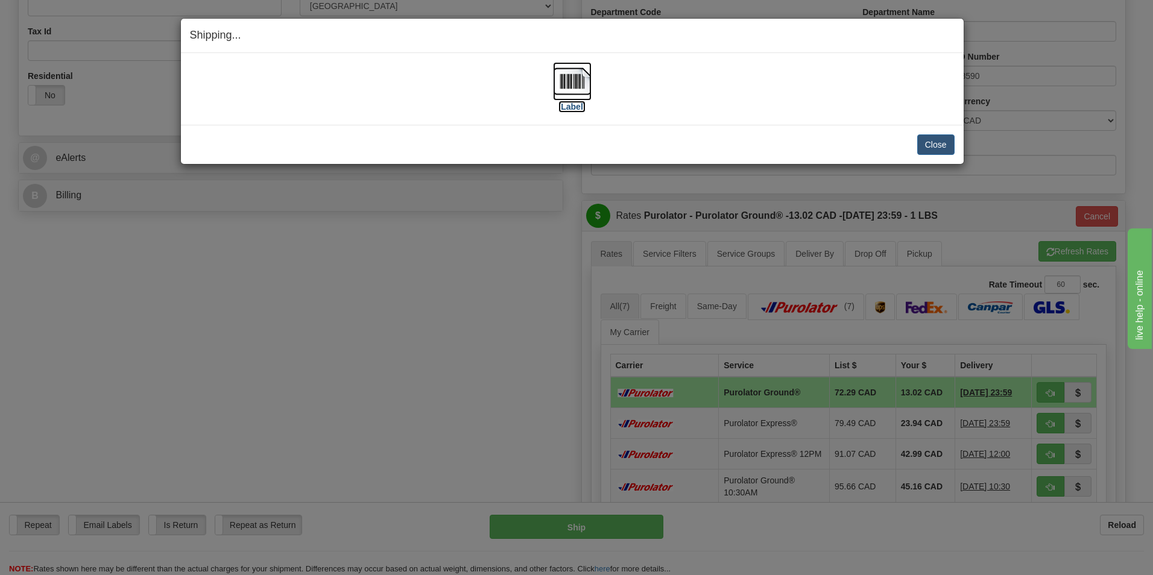
click at [579, 107] on label "[Label]" at bounding box center [573, 107] width 28 height 12
click at [943, 146] on button "Close" at bounding box center [936, 145] width 37 height 21
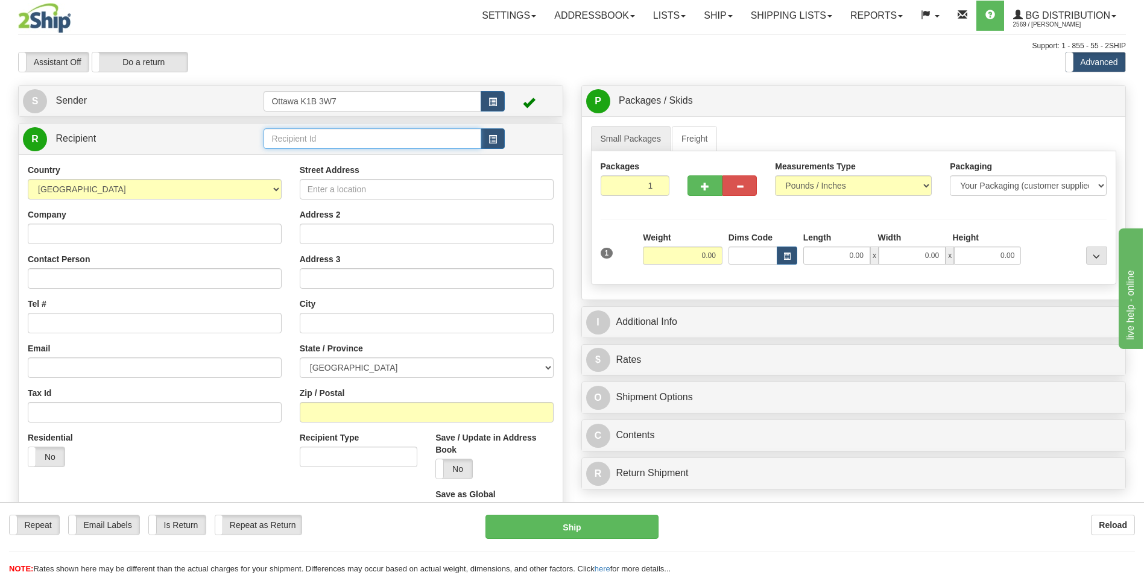
click at [308, 142] on input "text" at bounding box center [372, 138] width 217 height 21
click at [305, 153] on div "910590" at bounding box center [370, 157] width 206 height 13
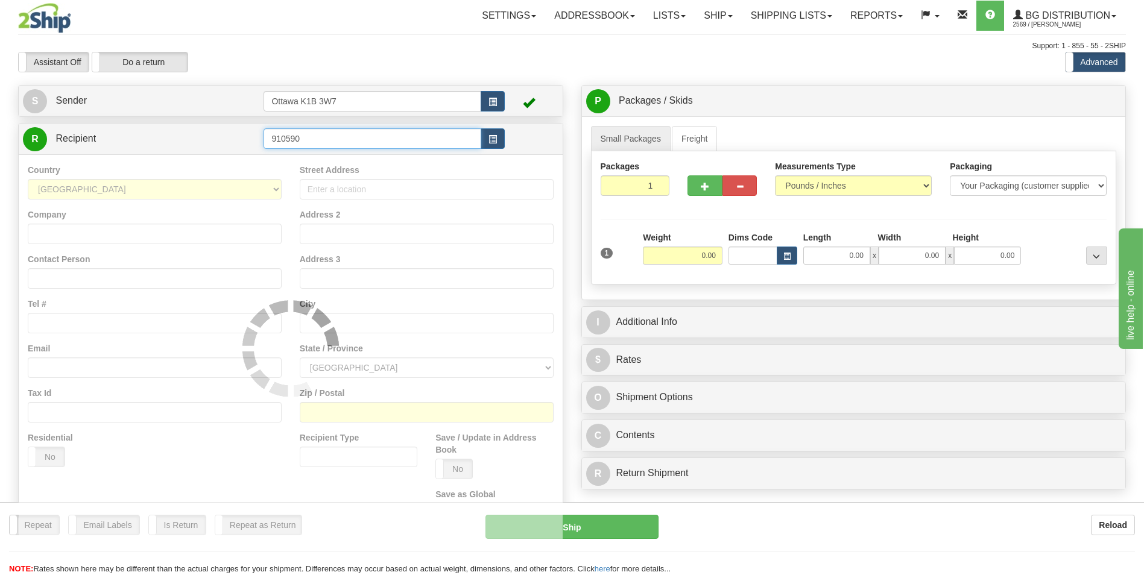
type input "910590"
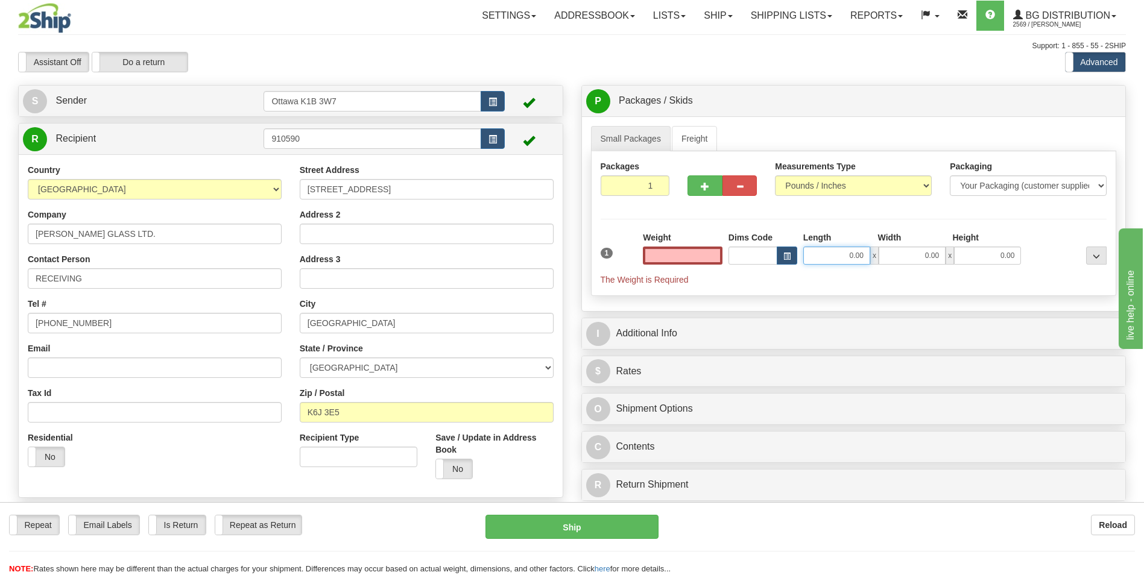
type input "0.00"
click at [851, 258] on input "0.00" at bounding box center [837, 256] width 67 height 18
type input "11.00"
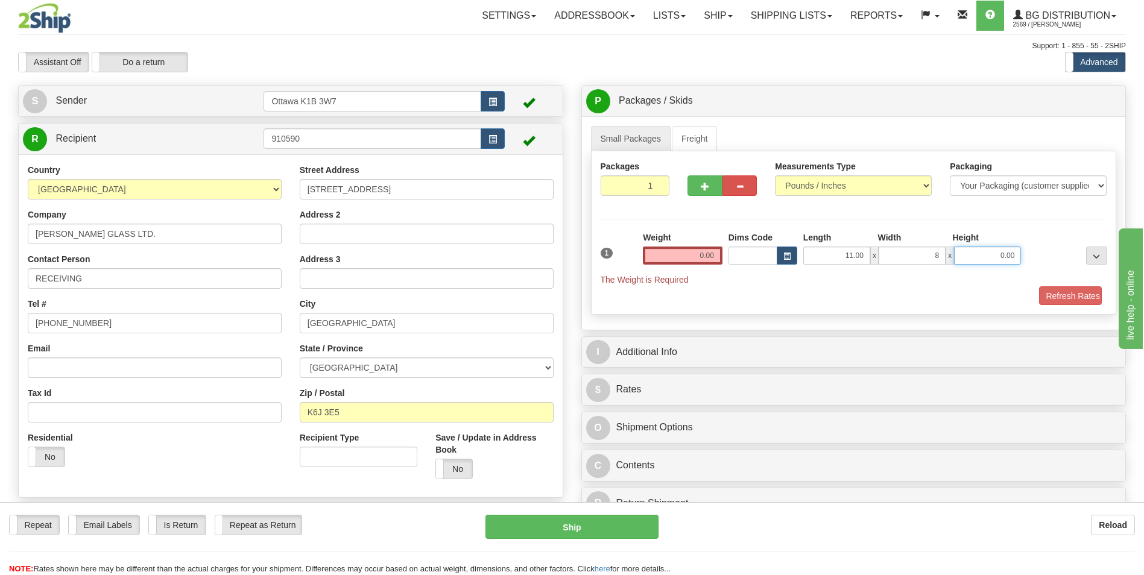
type input "8.00"
type input "6.00"
click at [714, 260] on input "0.00" at bounding box center [683, 256] width 80 height 18
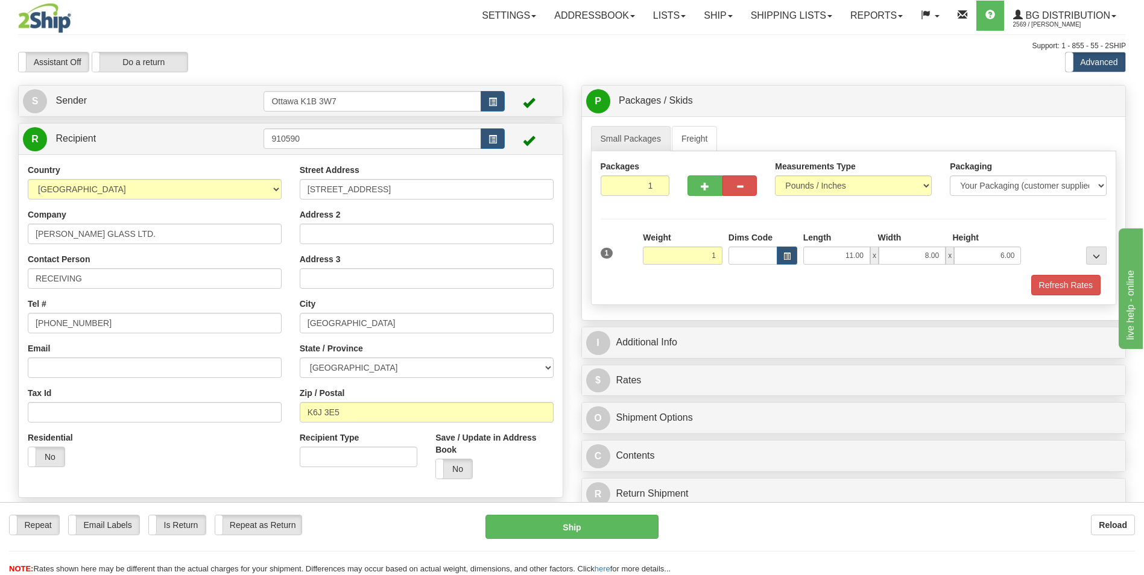
type input "1.00"
click at [728, 283] on div "Refresh Rates" at bounding box center [854, 285] width 513 height 21
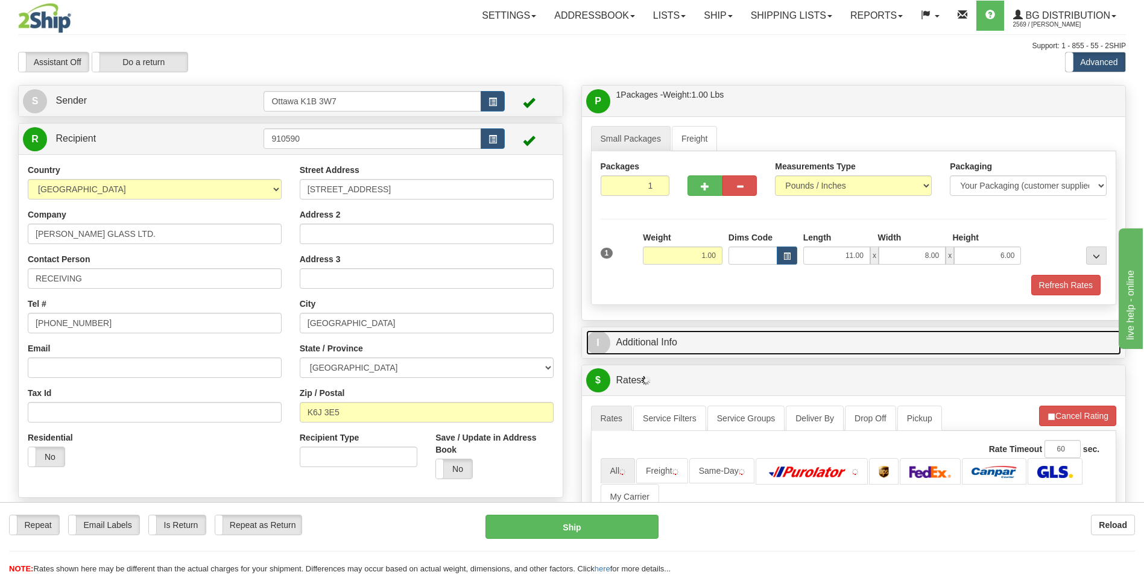
click at [749, 338] on link "I Additional Info" at bounding box center [854, 343] width 536 height 25
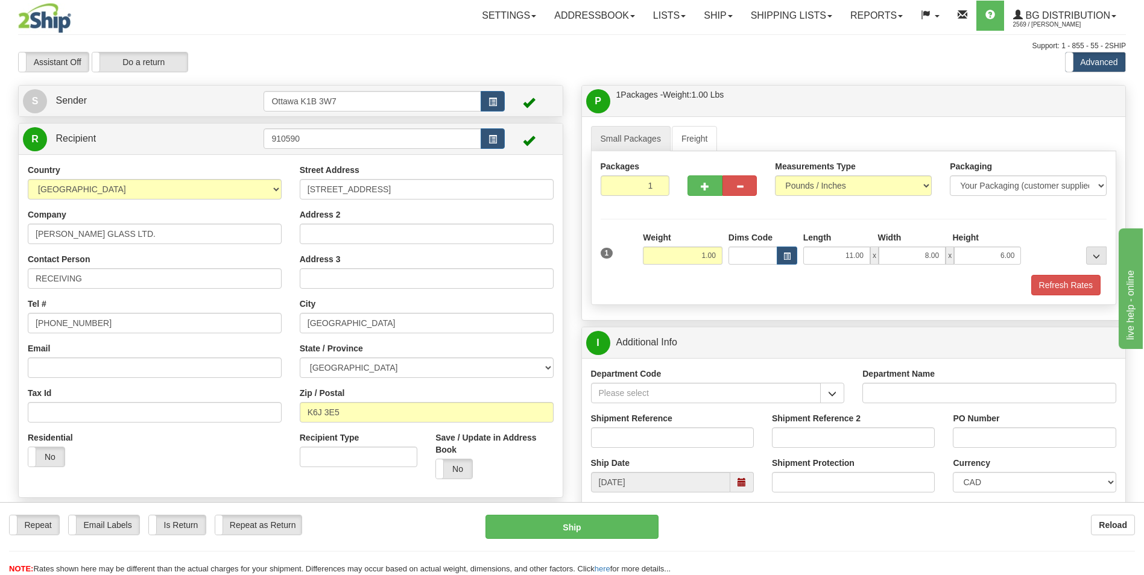
click at [846, 395] on div "Department Code" at bounding box center [718, 390] width 272 height 45
click at [842, 395] on button "button" at bounding box center [832, 393] width 24 height 21
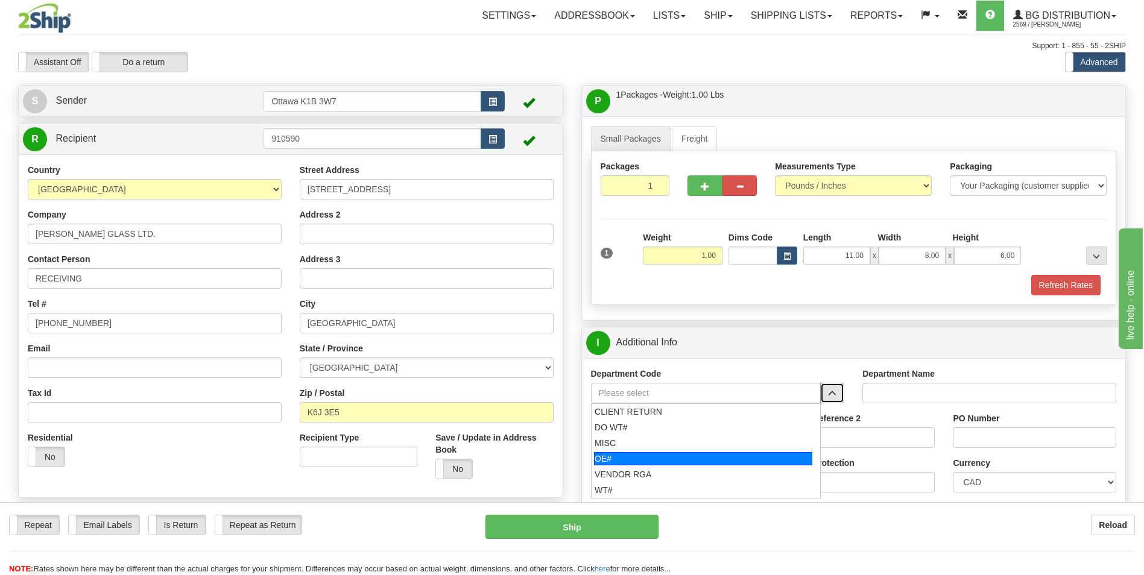
click at [688, 456] on div "OE#" at bounding box center [703, 458] width 218 height 13
type input "OE#"
type input "ORDERS"
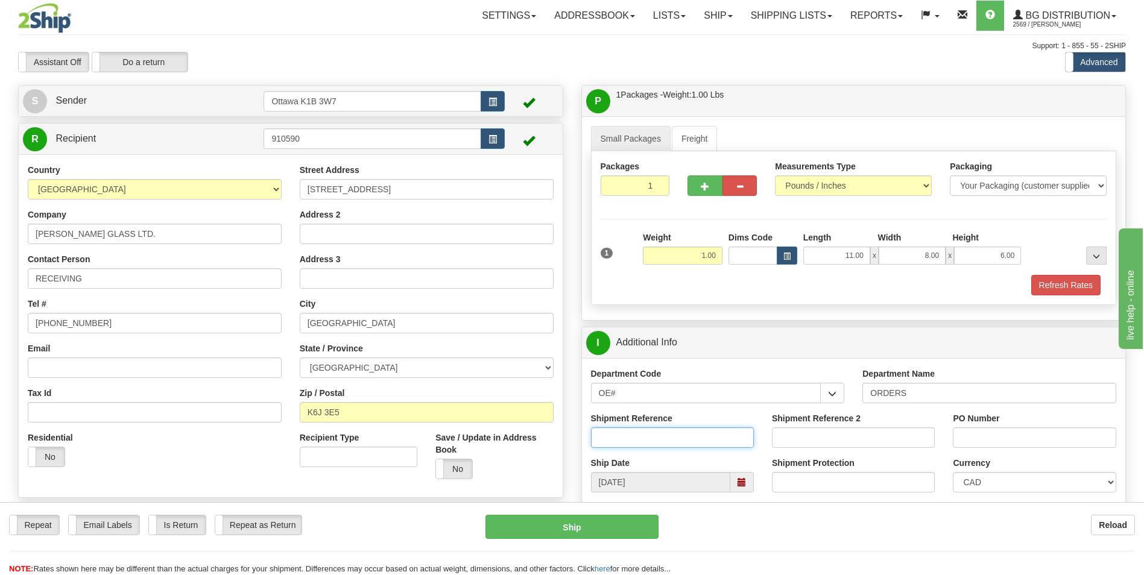
click at [688, 437] on input "Shipment Reference" at bounding box center [672, 438] width 163 height 21
type input "10204740-00"
click at [1003, 437] on input "PO Number" at bounding box center [1034, 438] width 163 height 21
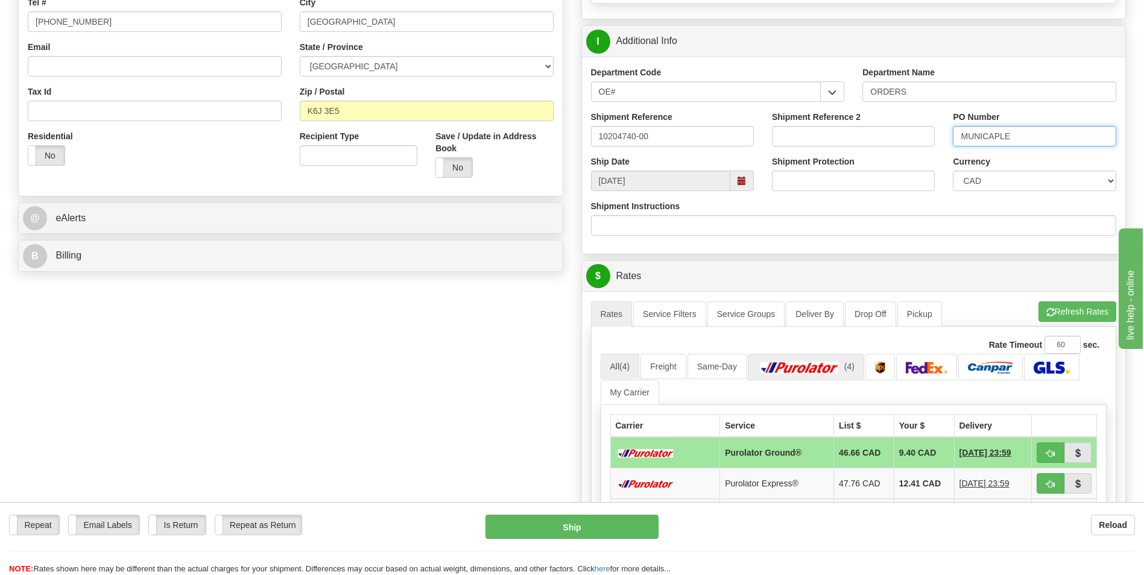
scroll to position [362, 0]
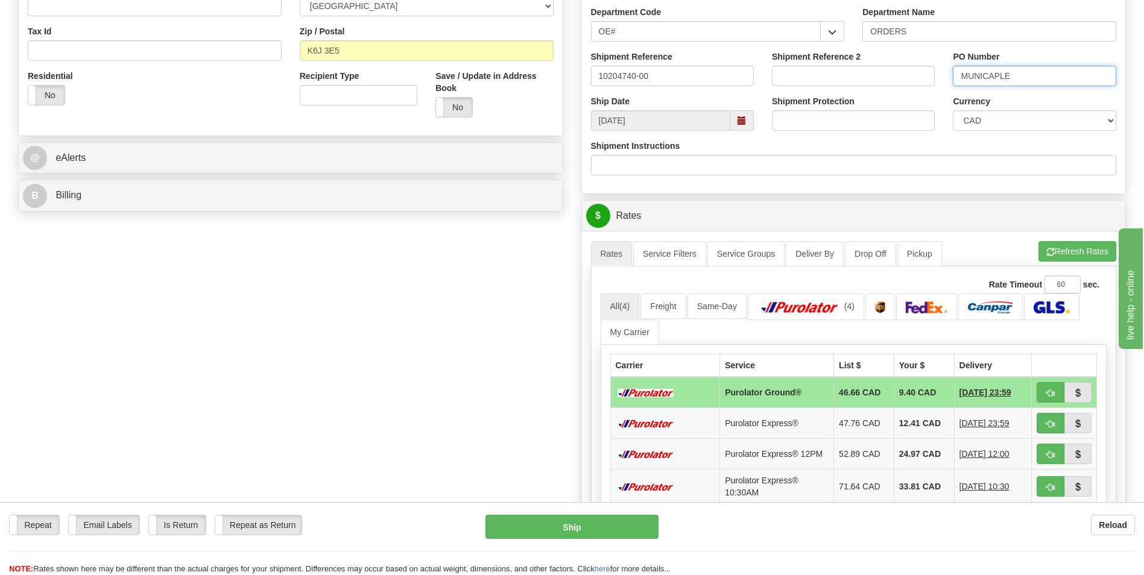
type input "MUNICAPLE"
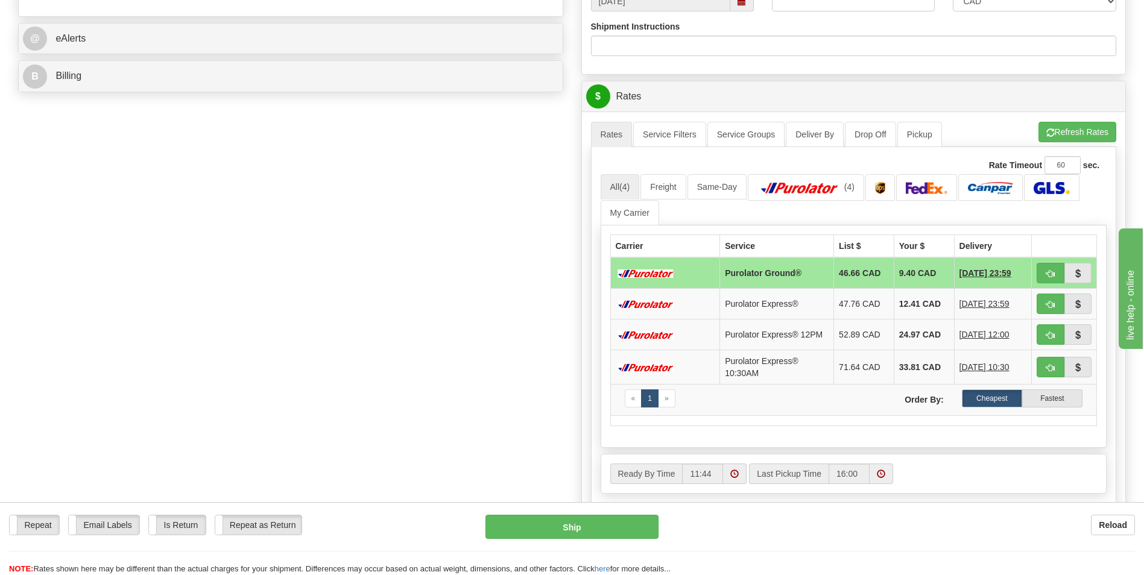
scroll to position [483, 0]
click at [1054, 271] on span "button" at bounding box center [1051, 273] width 8 height 8
type input "260"
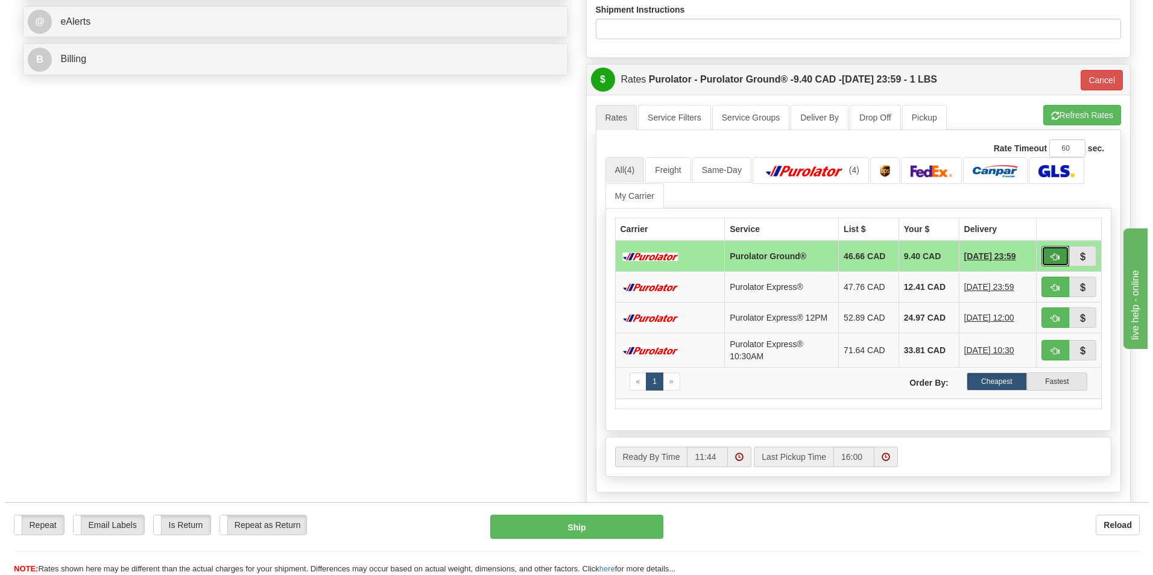
scroll to position [543, 0]
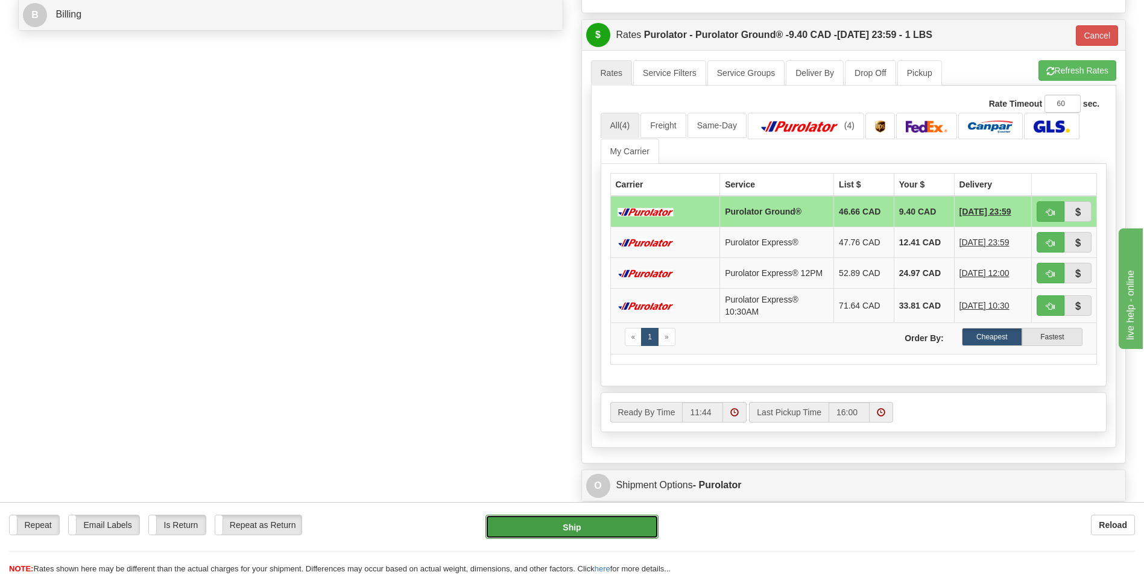
click at [569, 521] on button "Ship" at bounding box center [572, 527] width 173 height 24
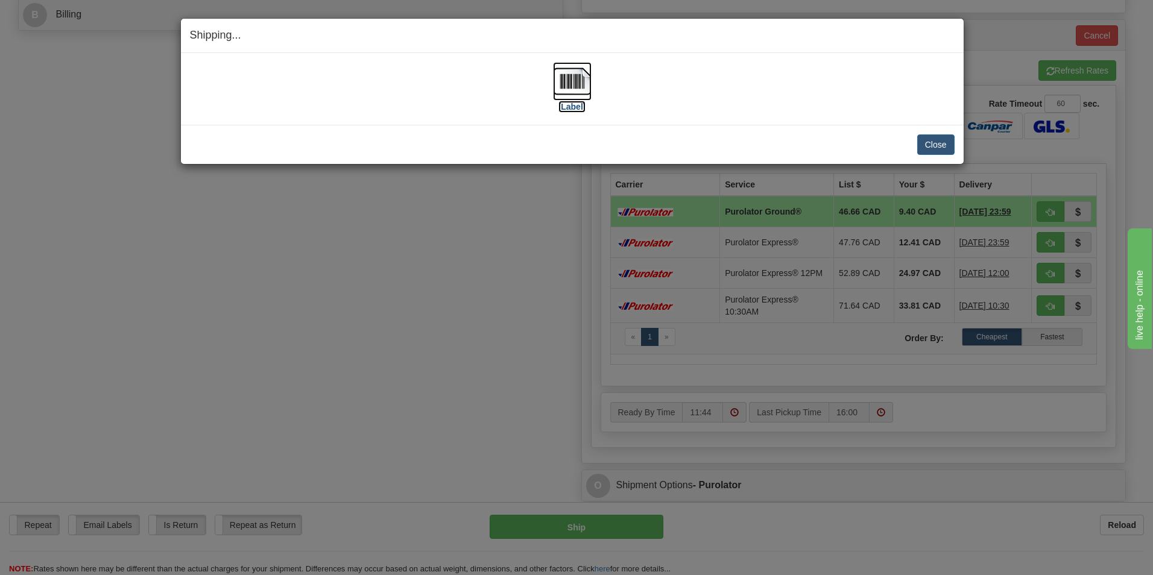
click at [579, 107] on label "[Label]" at bounding box center [573, 107] width 28 height 12
click at [936, 145] on button "Close" at bounding box center [936, 145] width 37 height 21
